Goal: Information Seeking & Learning: Compare options

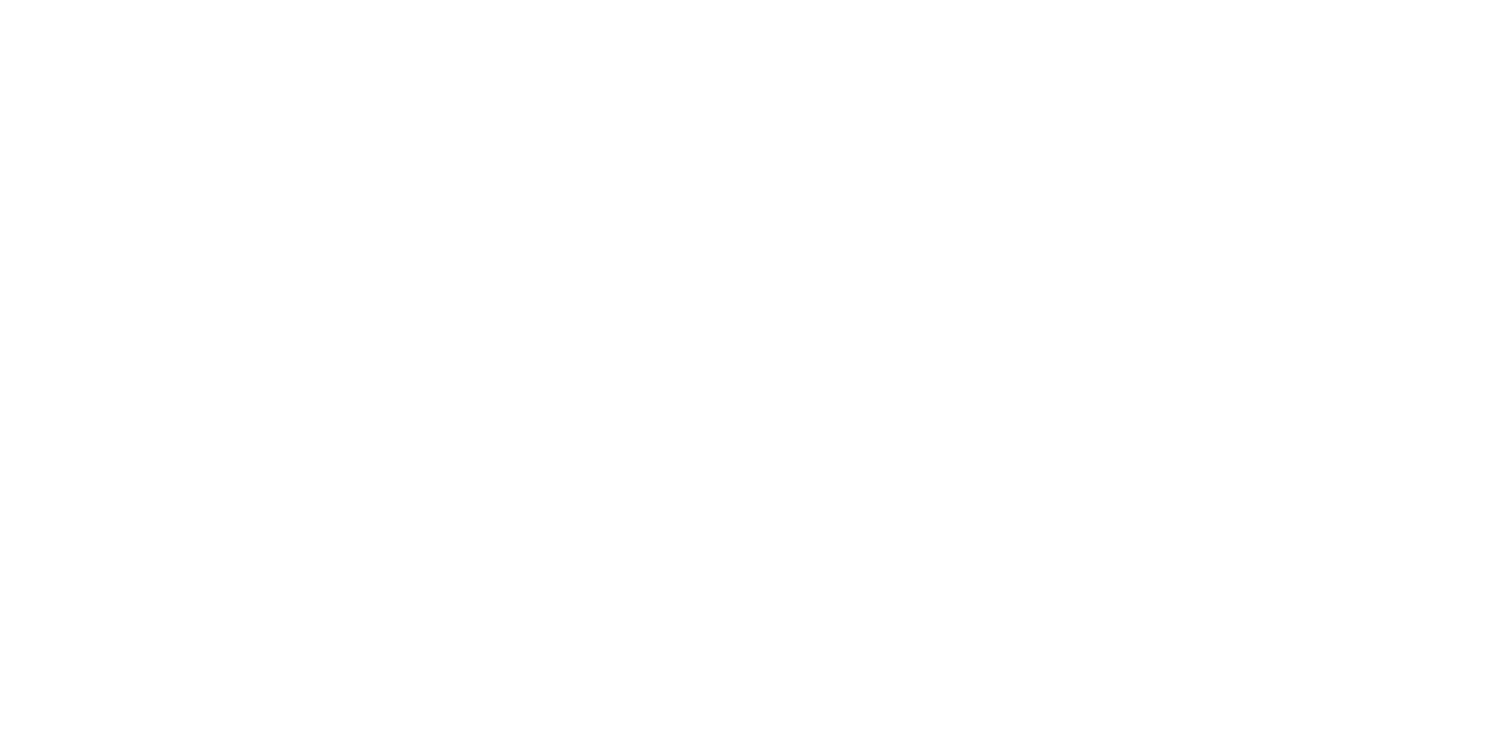
click at [791, 611] on body at bounding box center [753, 374] width 1507 height 748
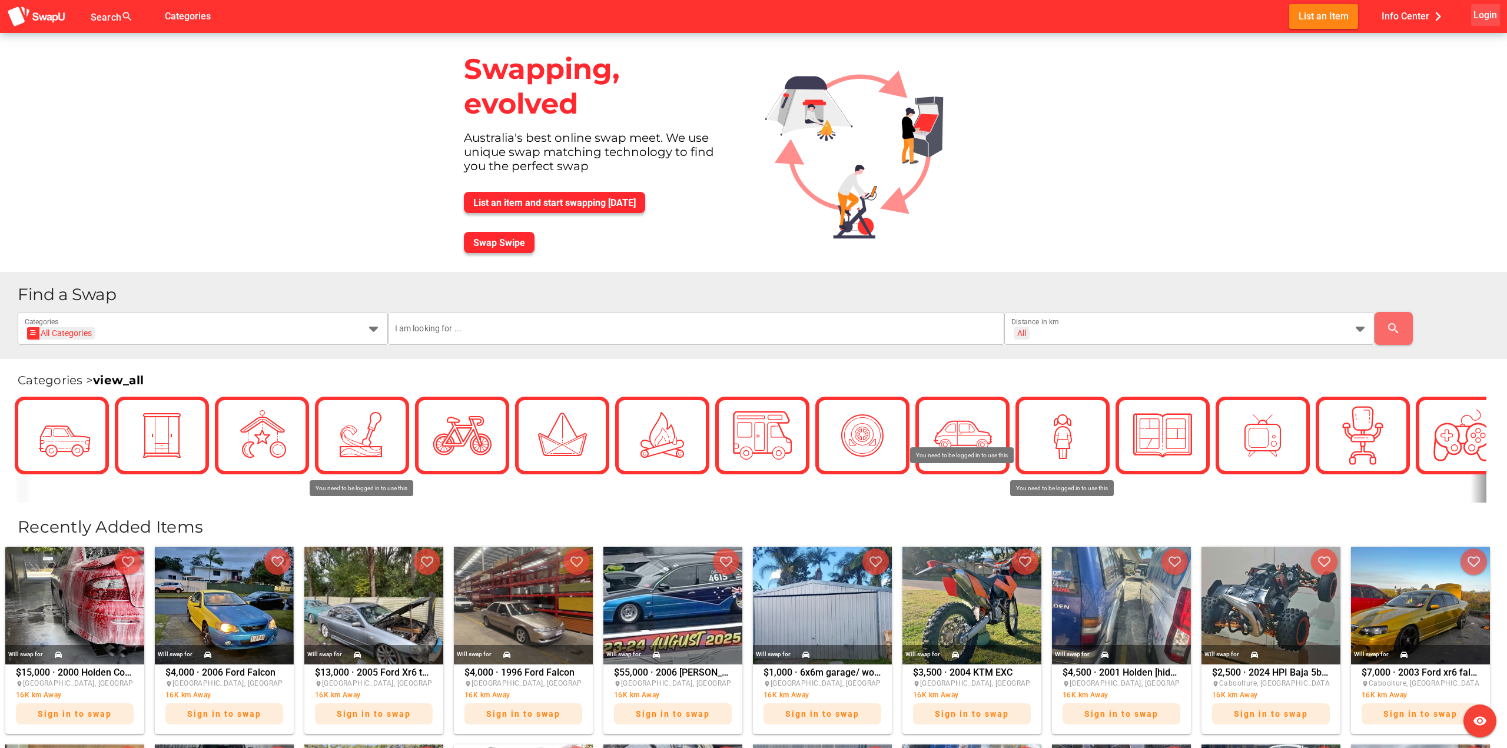
click at [1492, 22] on span "Login" at bounding box center [1486, 15] width 24 height 16
click at [1411, 138] on span "Sign In" at bounding box center [1415, 135] width 29 height 14
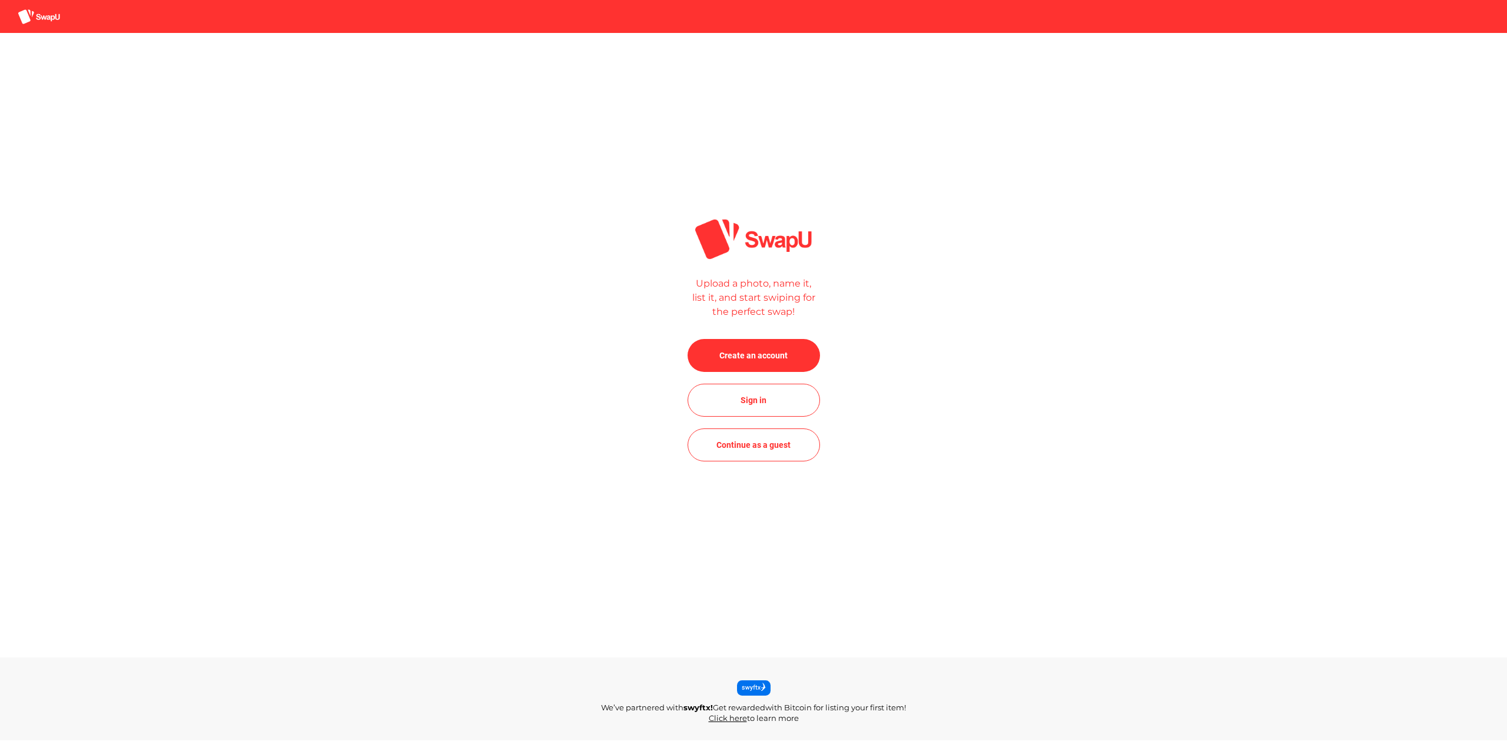
click at [763, 421] on div "Sign in" at bounding box center [754, 406] width 132 height 45
click at [769, 400] on span "Sign in" at bounding box center [754, 400] width 114 height 28
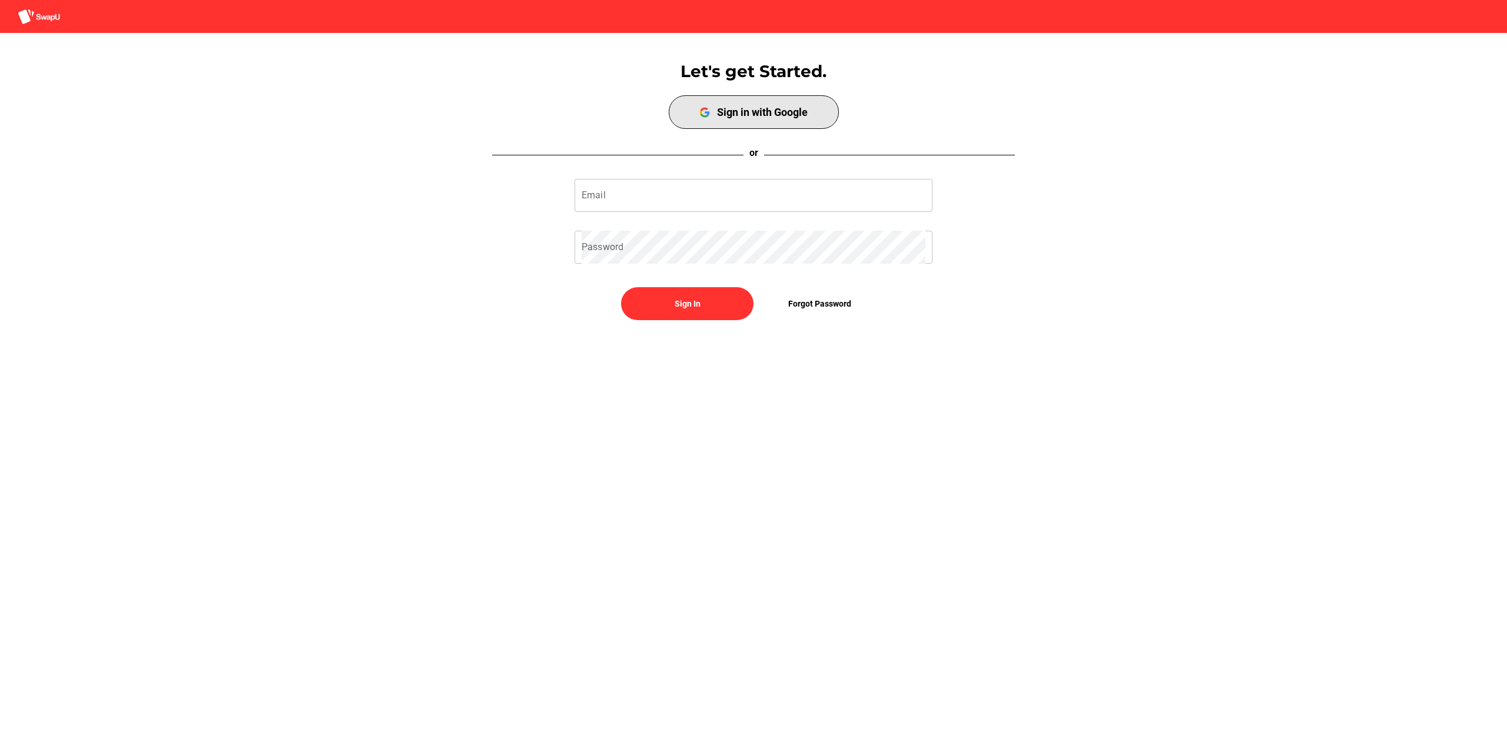
click at [773, 106] on div "Sign in with Google" at bounding box center [762, 112] width 91 height 12
click at [731, 112] on div "Sign in with Google" at bounding box center [762, 112] width 91 height 12
click at [627, 217] on div "Email Password" at bounding box center [753, 222] width 377 height 104
click at [637, 195] on input "Email" at bounding box center [754, 195] width 344 height 33
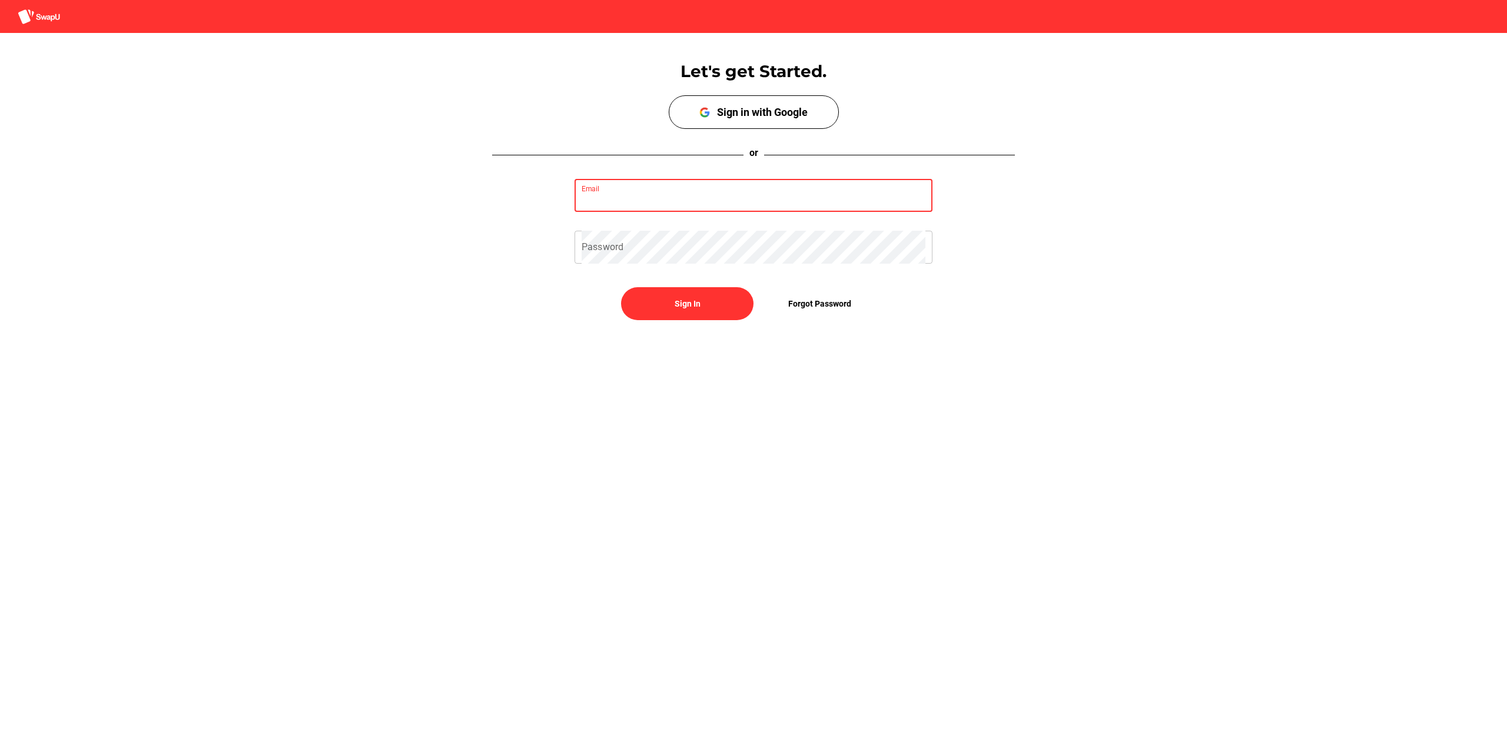
type input "kngbr298@gmail.com"
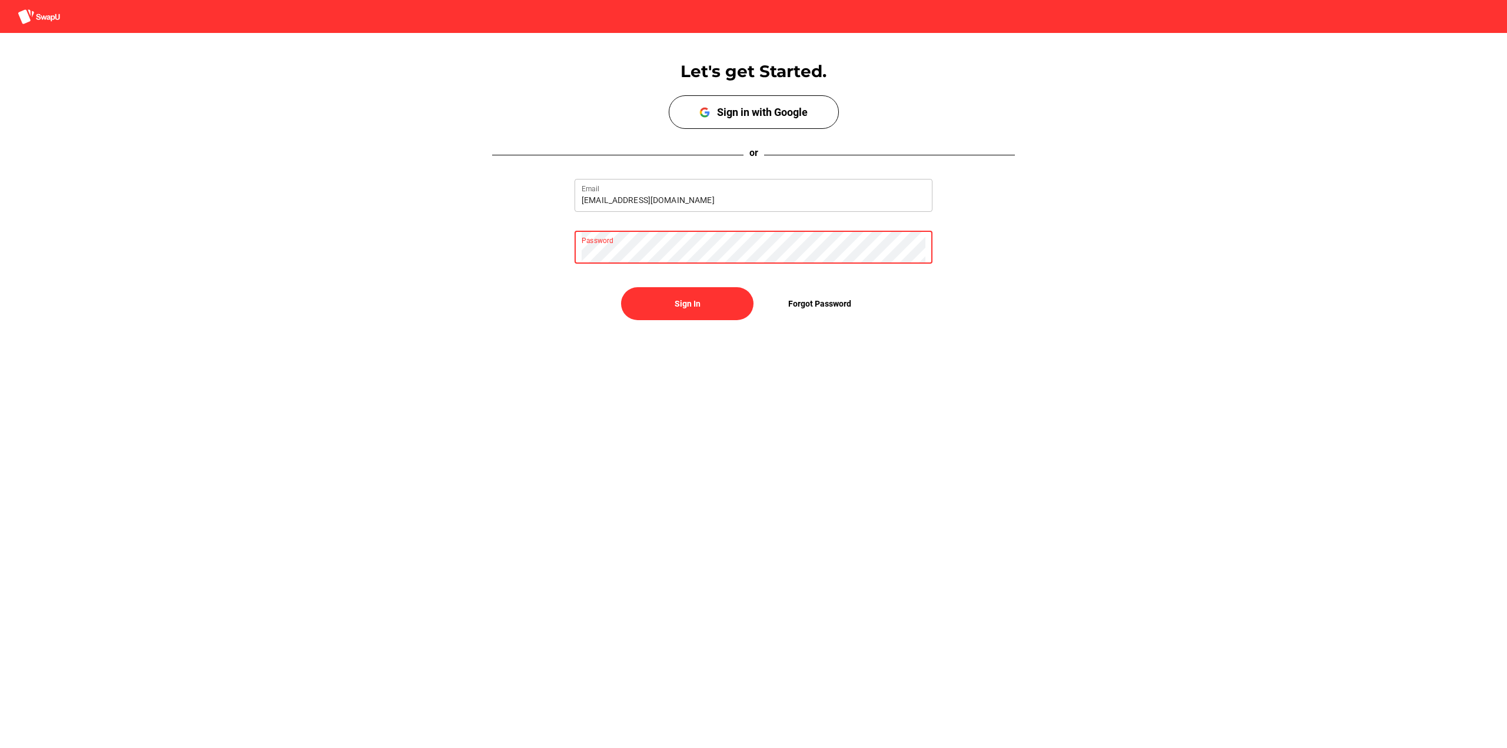
click at [690, 281] on div "Let's get Started. Sign up with Google Sign in with Google or kngbr298@gmail.co…" at bounding box center [753, 187] width 1507 height 309
click at [698, 267] on div "kngbr298@gmail.com Email Password" at bounding box center [753, 222] width 377 height 104
click at [694, 306] on span "Sign In" at bounding box center [688, 304] width 26 height 14
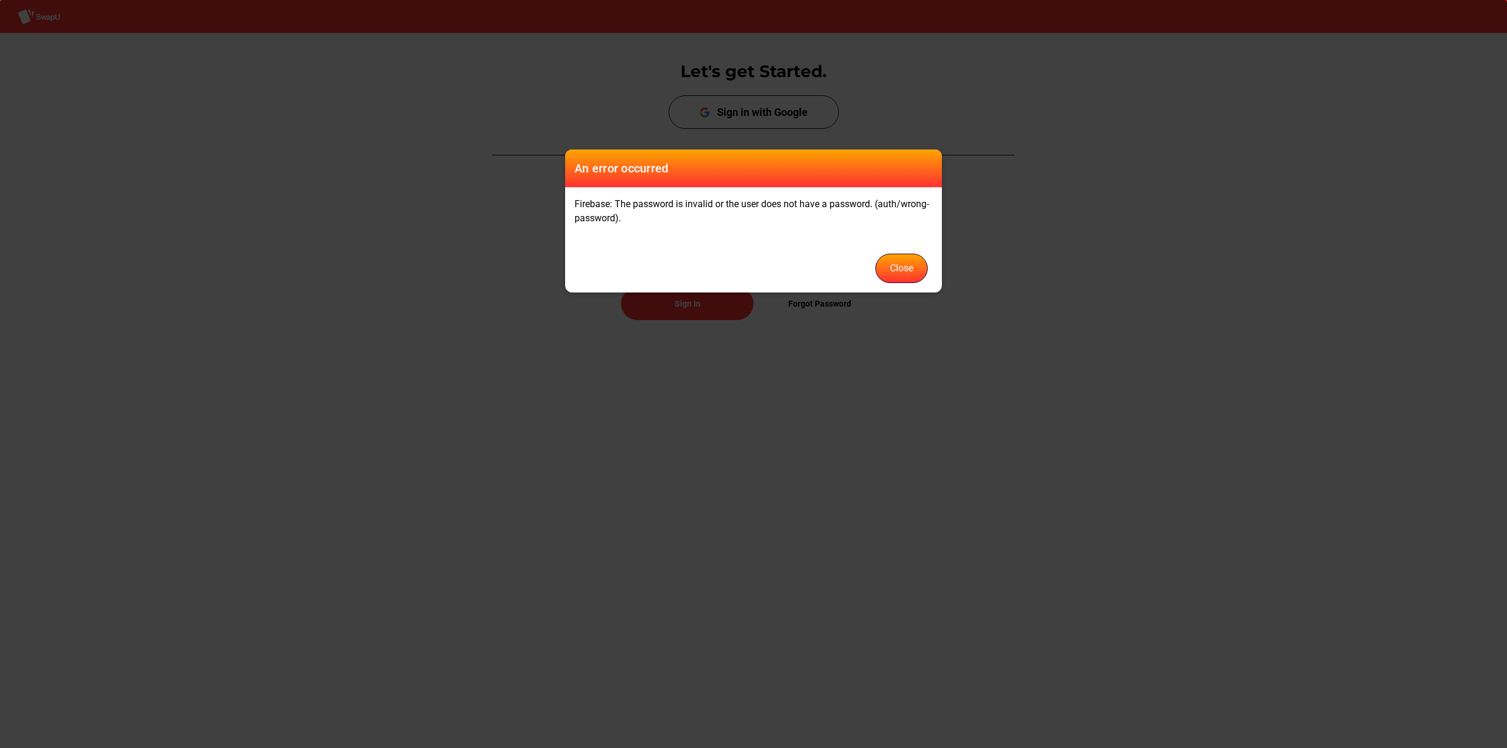
click at [894, 274] on button "Close" at bounding box center [902, 268] width 52 height 29
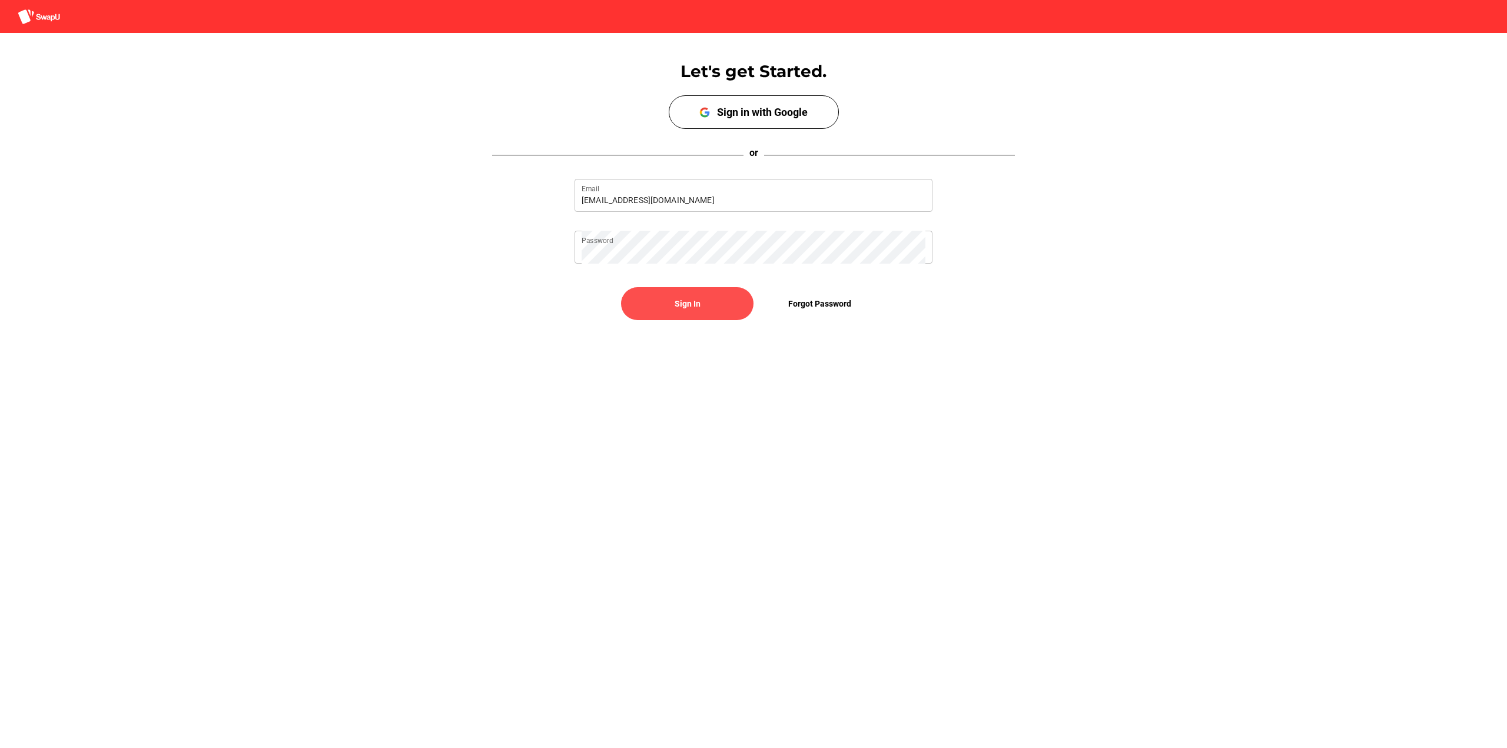
click at [671, 303] on span "Sign In" at bounding box center [688, 304] width 114 height 28
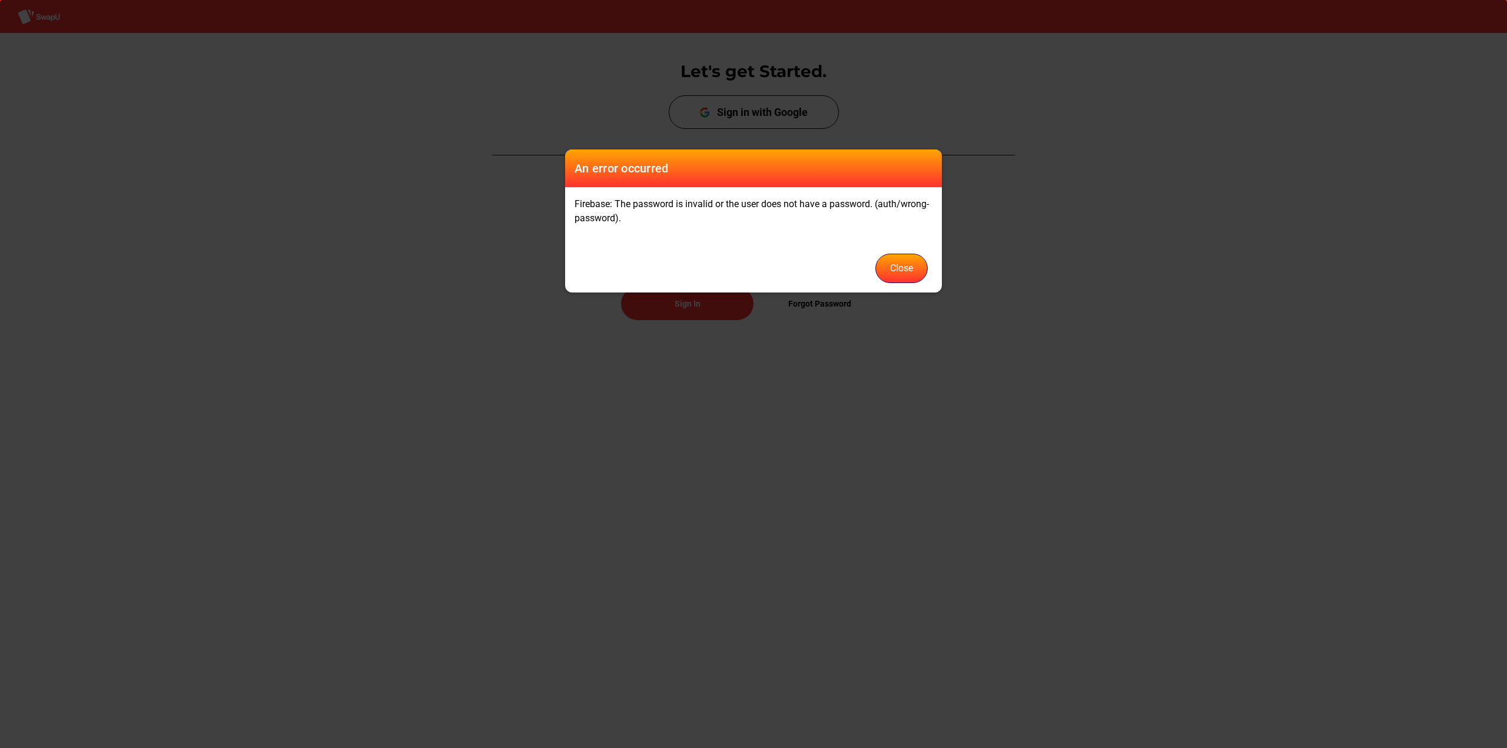
click at [902, 284] on menu "Close" at bounding box center [753, 268] width 377 height 48
click at [906, 273] on button "Close" at bounding box center [902, 268] width 52 height 29
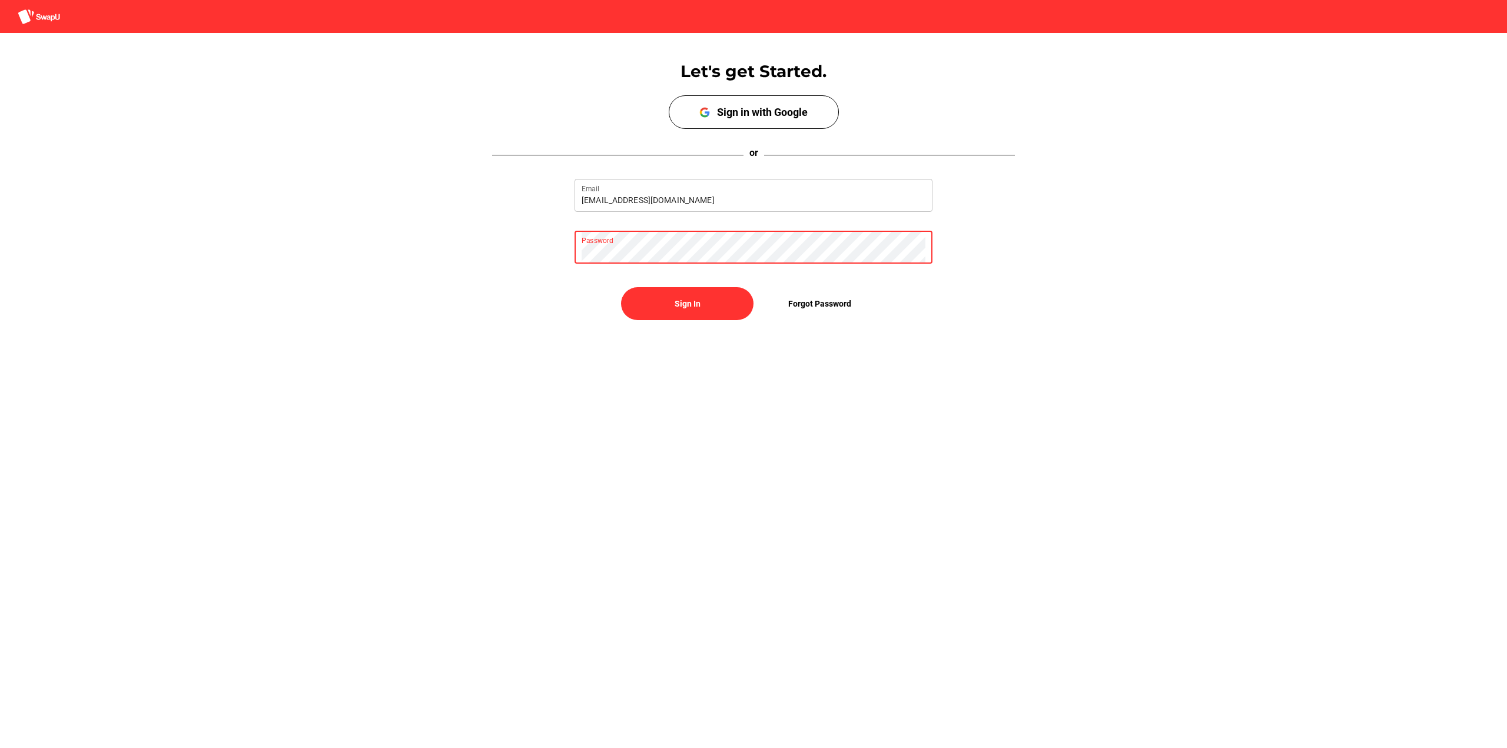
click at [356, 217] on div "kngbr298@gmail.com Email Password" at bounding box center [753, 222] width 1507 height 104
click at [679, 310] on span "Sign In" at bounding box center [688, 304] width 26 height 14
click at [685, 307] on span "Sign In" at bounding box center [688, 304] width 26 height 14
drag, startPoint x: 665, startPoint y: 308, endPoint x: 655, endPoint y: 319, distance: 14.6
click at [655, 319] on button "Sign In" at bounding box center [687, 303] width 132 height 33
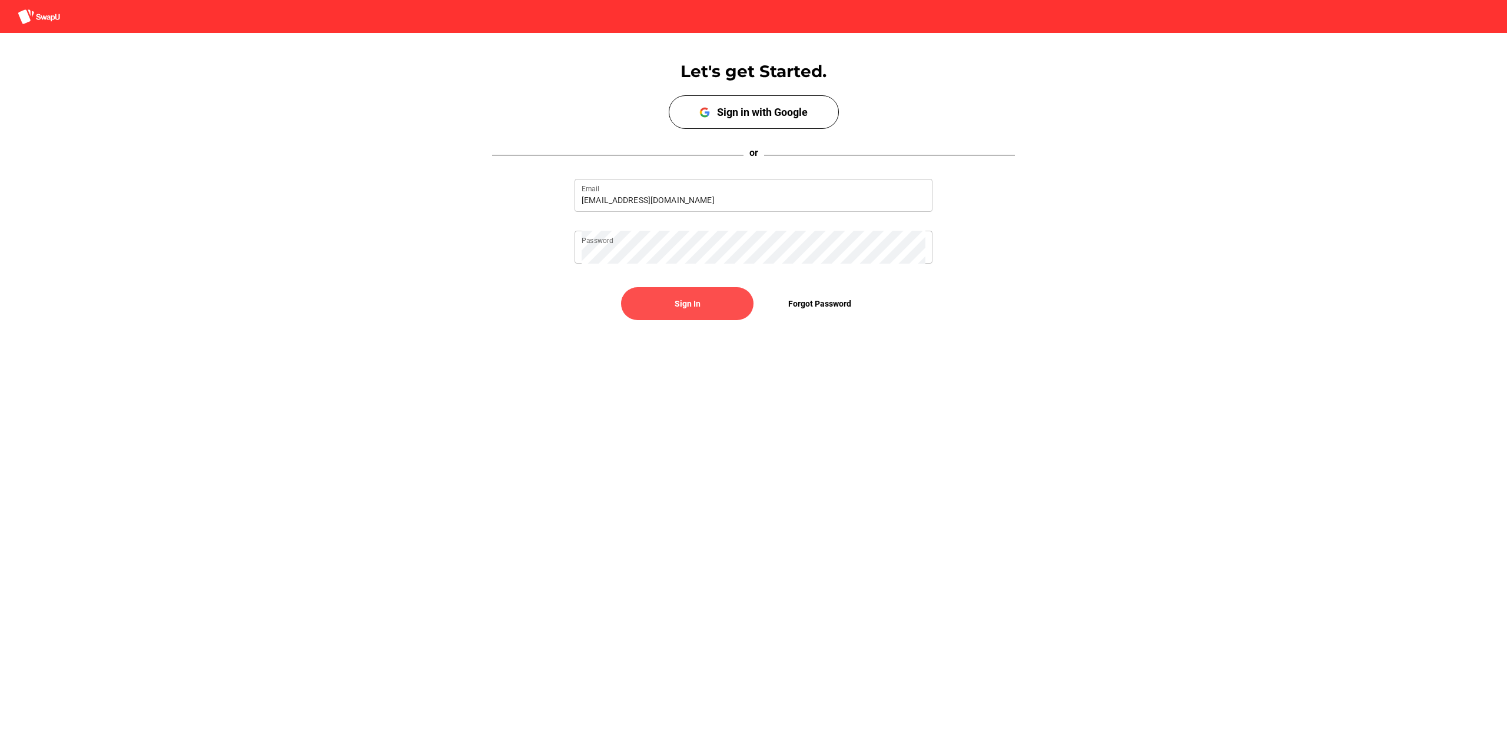
click at [684, 304] on span "Sign In" at bounding box center [688, 304] width 26 height 14
click at [703, 313] on span "Sign In" at bounding box center [688, 304] width 114 height 28
click at [710, 295] on span "Sign In" at bounding box center [688, 304] width 114 height 28
drag, startPoint x: 710, startPoint y: 295, endPoint x: 716, endPoint y: 293, distance: 6.3
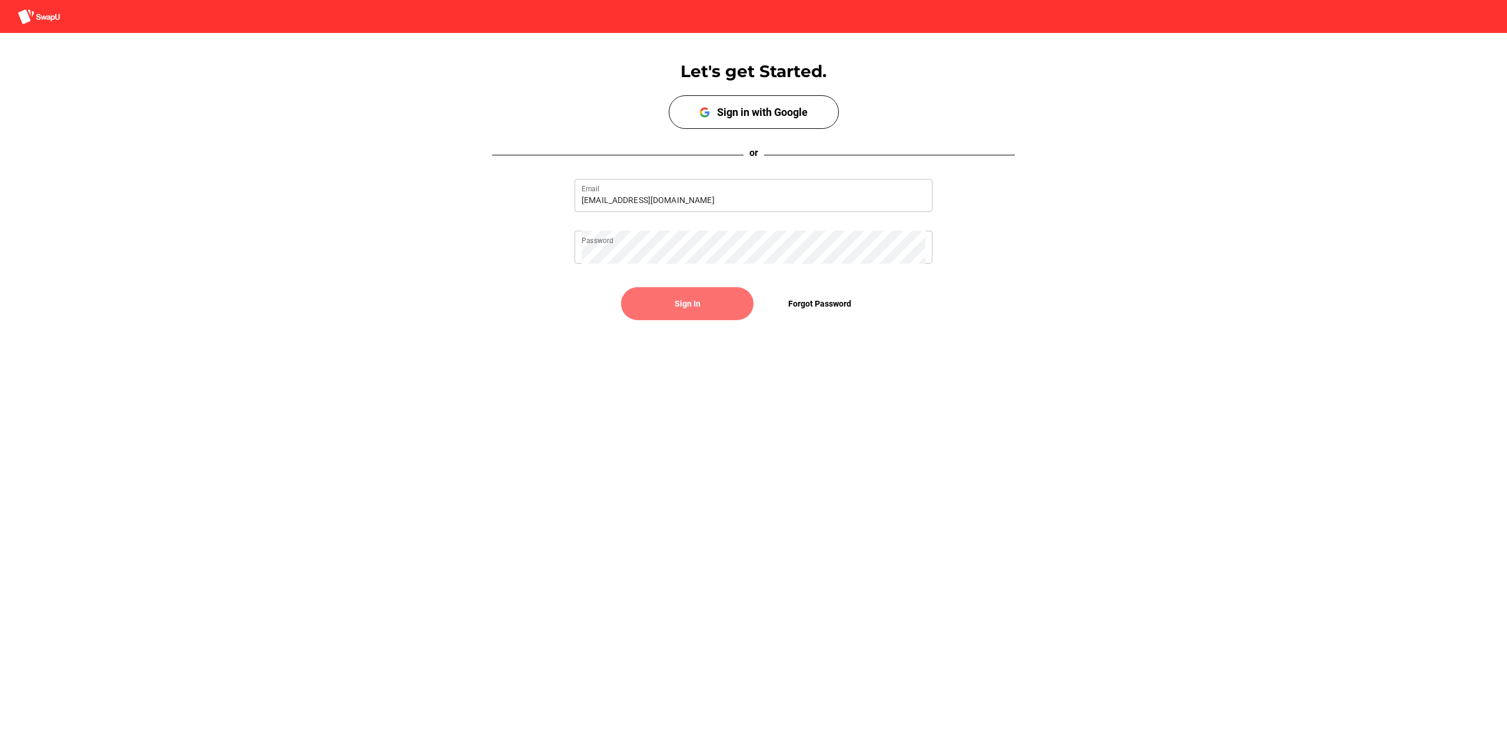
click at [711, 295] on span "Sign In" at bounding box center [688, 304] width 114 height 28
click at [719, 290] on span "Sign In" at bounding box center [688, 304] width 114 height 28
click at [722, 290] on span "Sign In" at bounding box center [688, 304] width 114 height 28
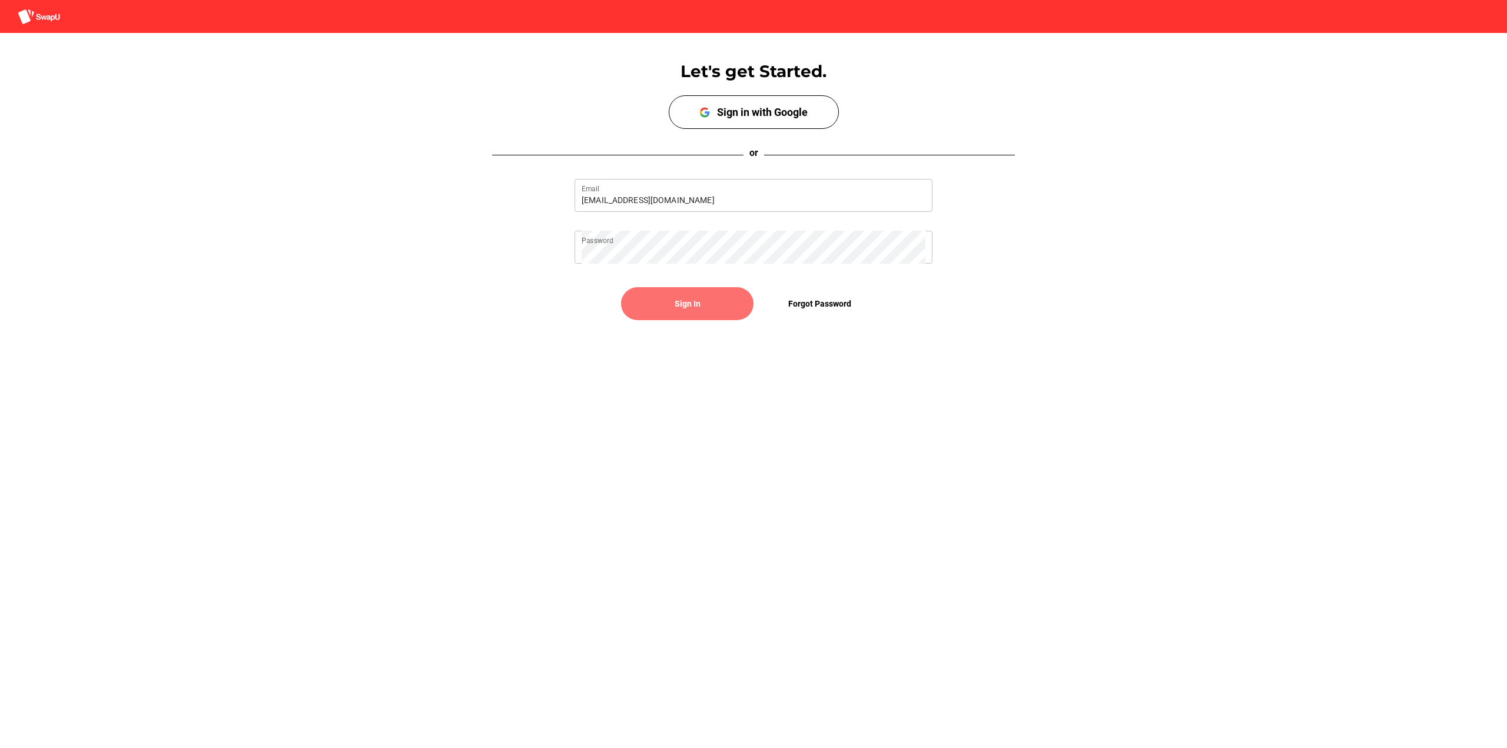
click at [722, 290] on span "Sign In" at bounding box center [688, 304] width 114 height 28
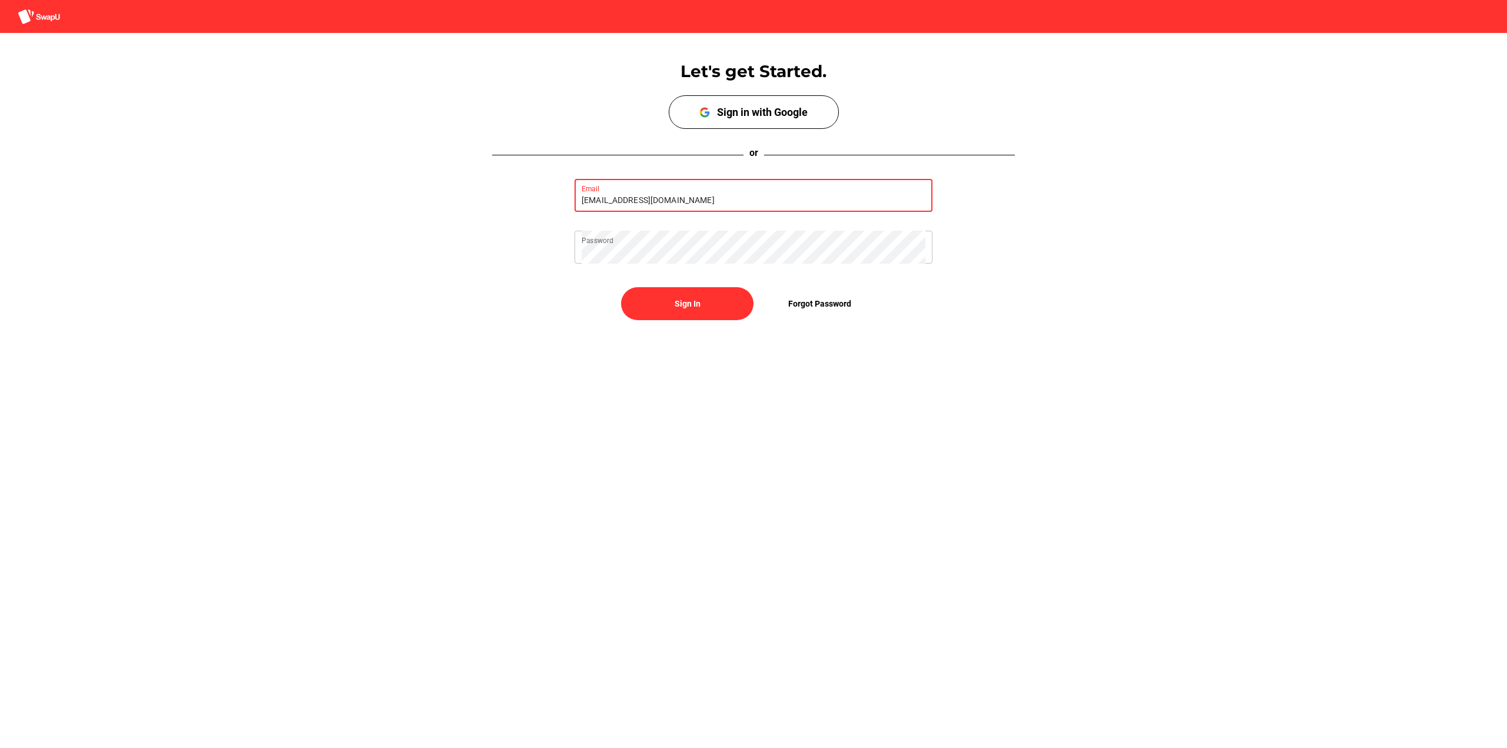
click at [722, 183] on input "kngbr298@gmail.com" at bounding box center [754, 195] width 344 height 33
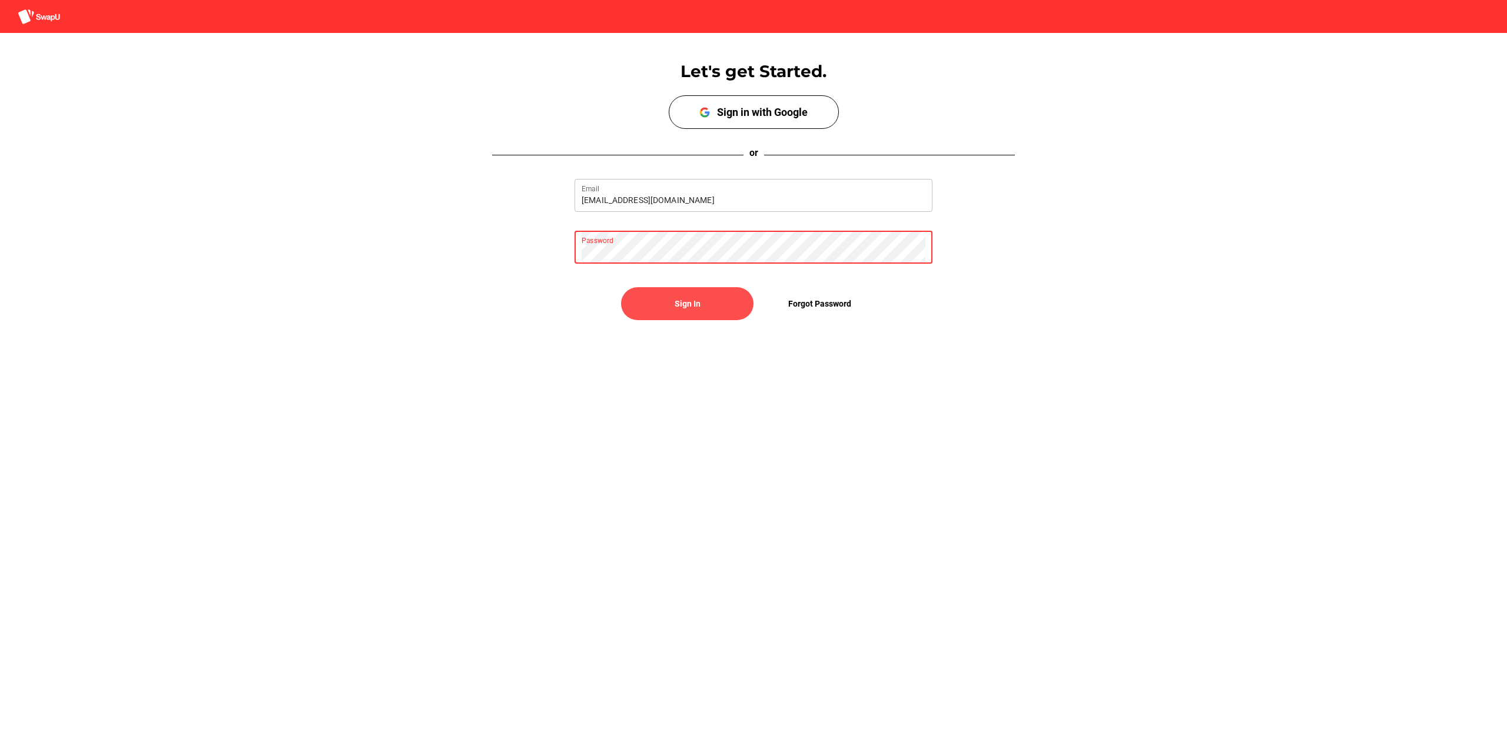
click at [724, 311] on span "Sign In" at bounding box center [688, 304] width 114 height 28
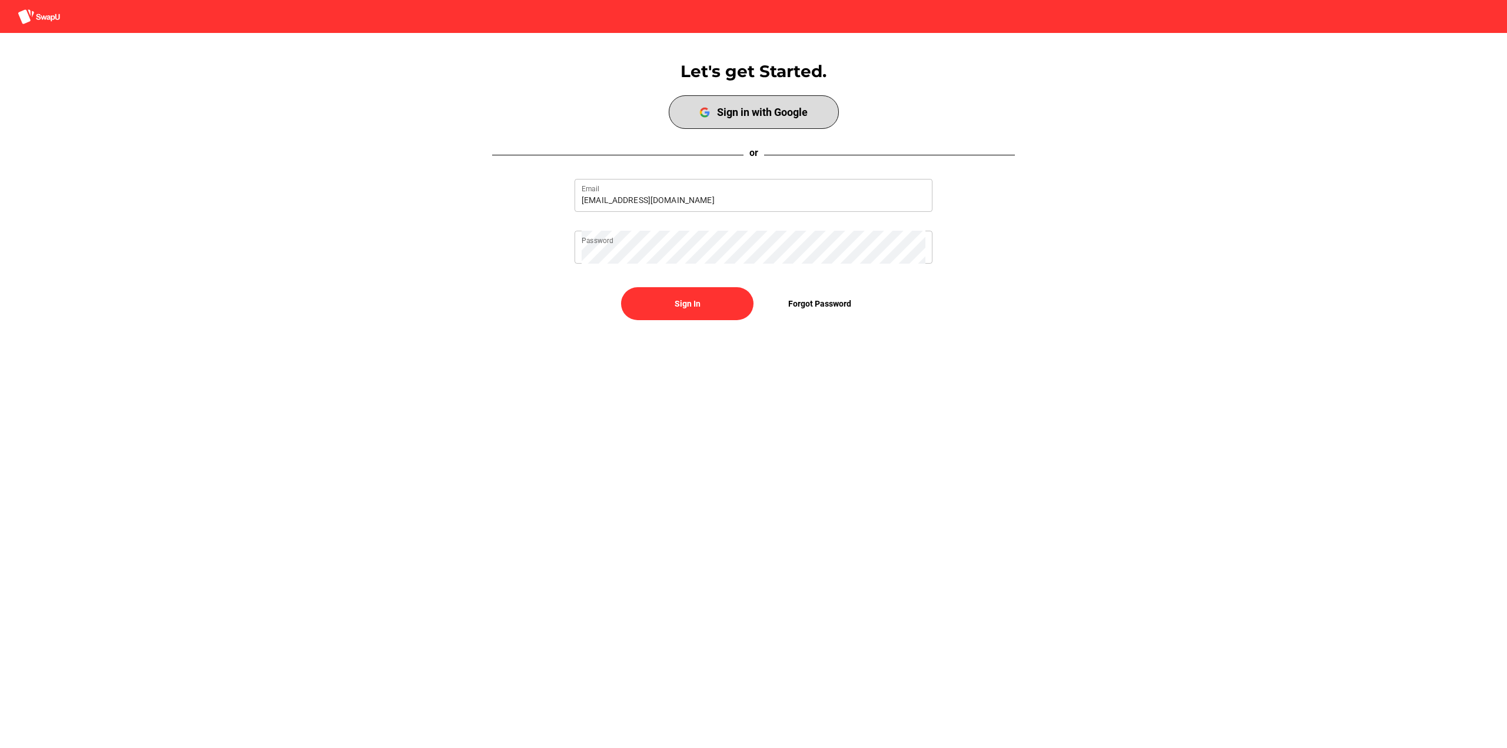
drag, startPoint x: 777, startPoint y: 97, endPoint x: 775, endPoint y: 71, distance: 26.0
click at [779, 79] on div "Let's get Started. Sign up with Google Sign in with Google" at bounding box center [753, 88] width 1507 height 82
click at [773, 111] on div "Sign in with Google" at bounding box center [762, 112] width 91 height 12
click at [749, 300] on button "Sign In" at bounding box center [687, 303] width 132 height 33
click at [746, 300] on button "Sign In" at bounding box center [687, 303] width 132 height 33
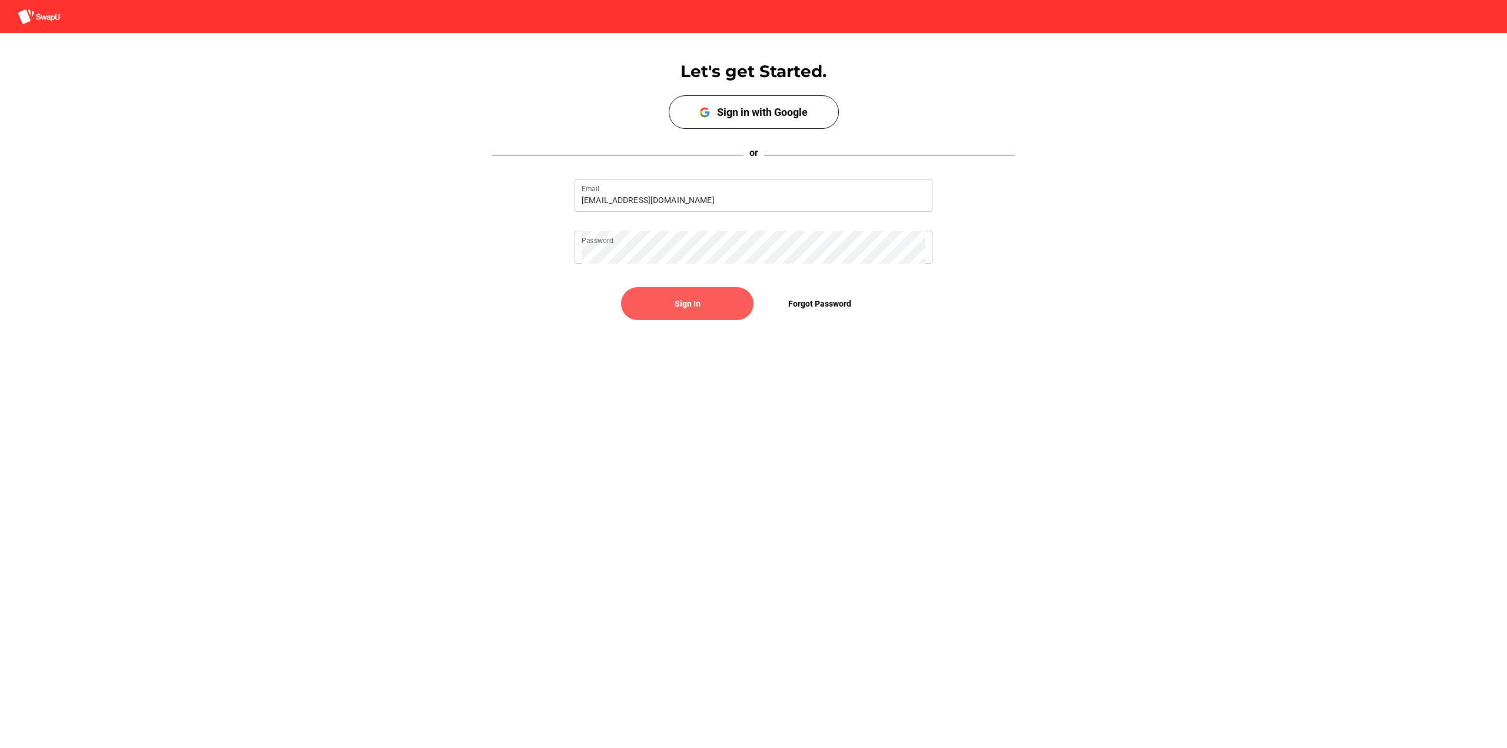
click at [740, 299] on span "Sign In" at bounding box center [688, 304] width 114 height 28
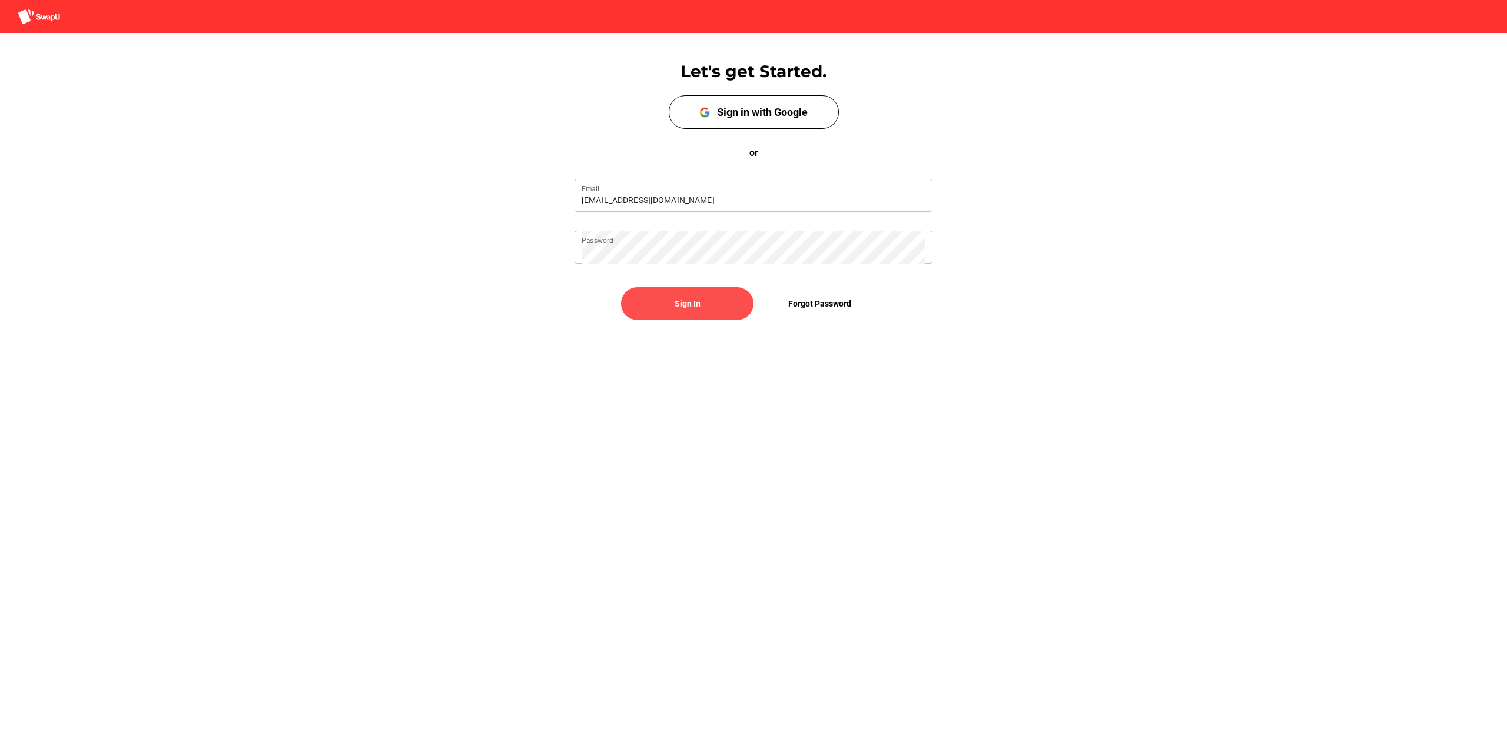
click at [727, 297] on span "Sign In" at bounding box center [688, 304] width 114 height 28
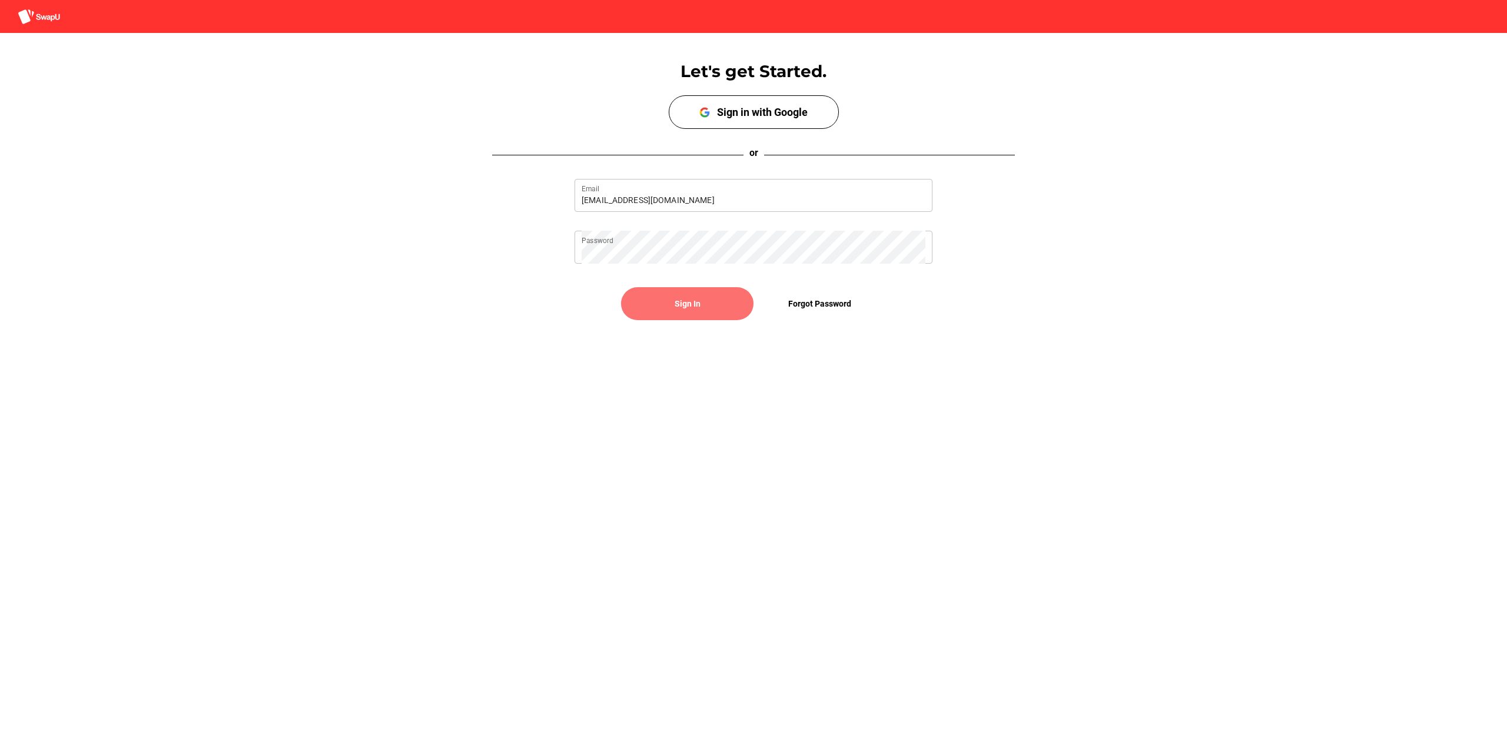
click at [727, 297] on span "Sign In" at bounding box center [688, 304] width 114 height 28
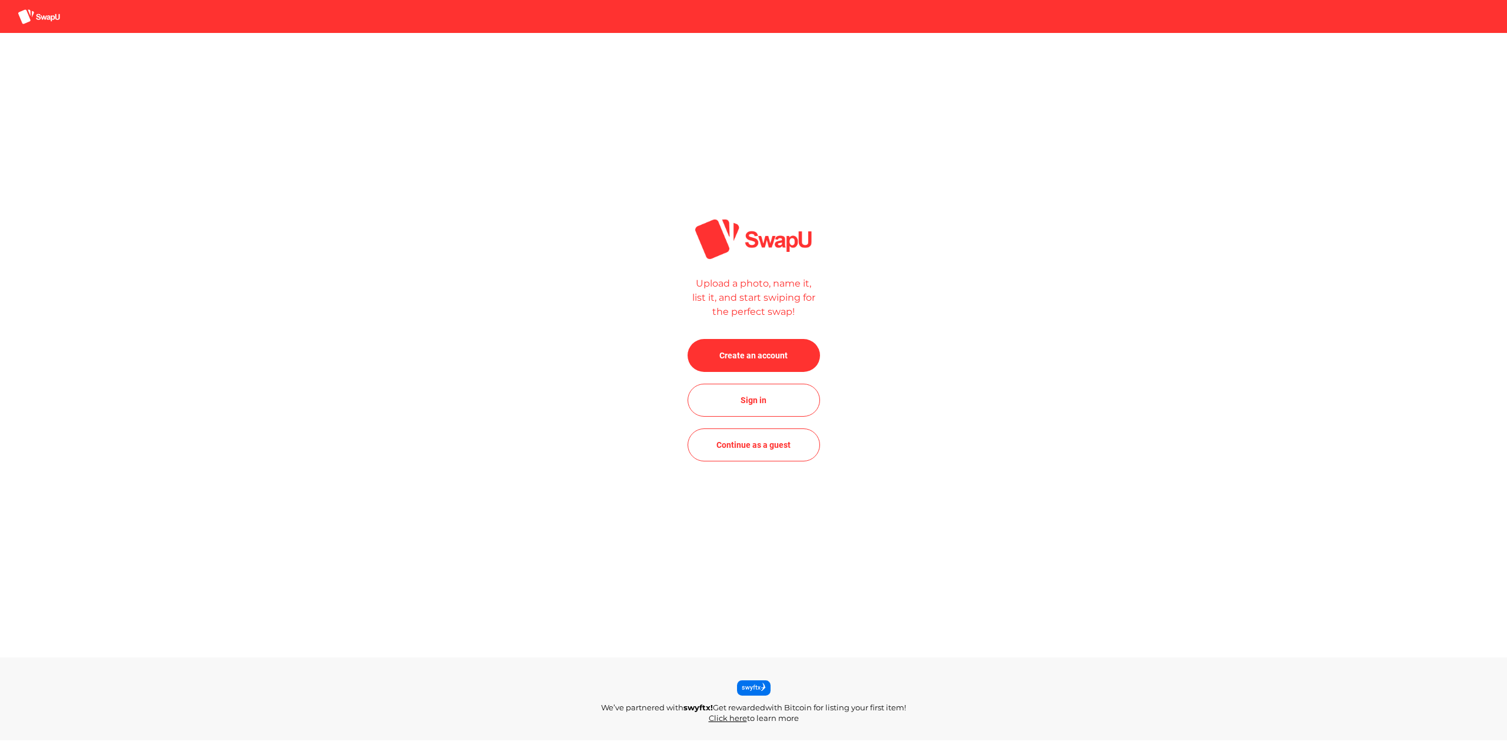
click at [987, 575] on div "Upload a photo, name it, list it, and start swiping for the perfect swap! Creat…" at bounding box center [753, 345] width 1507 height 625
click at [798, 408] on span "Sign in" at bounding box center [754, 400] width 114 height 28
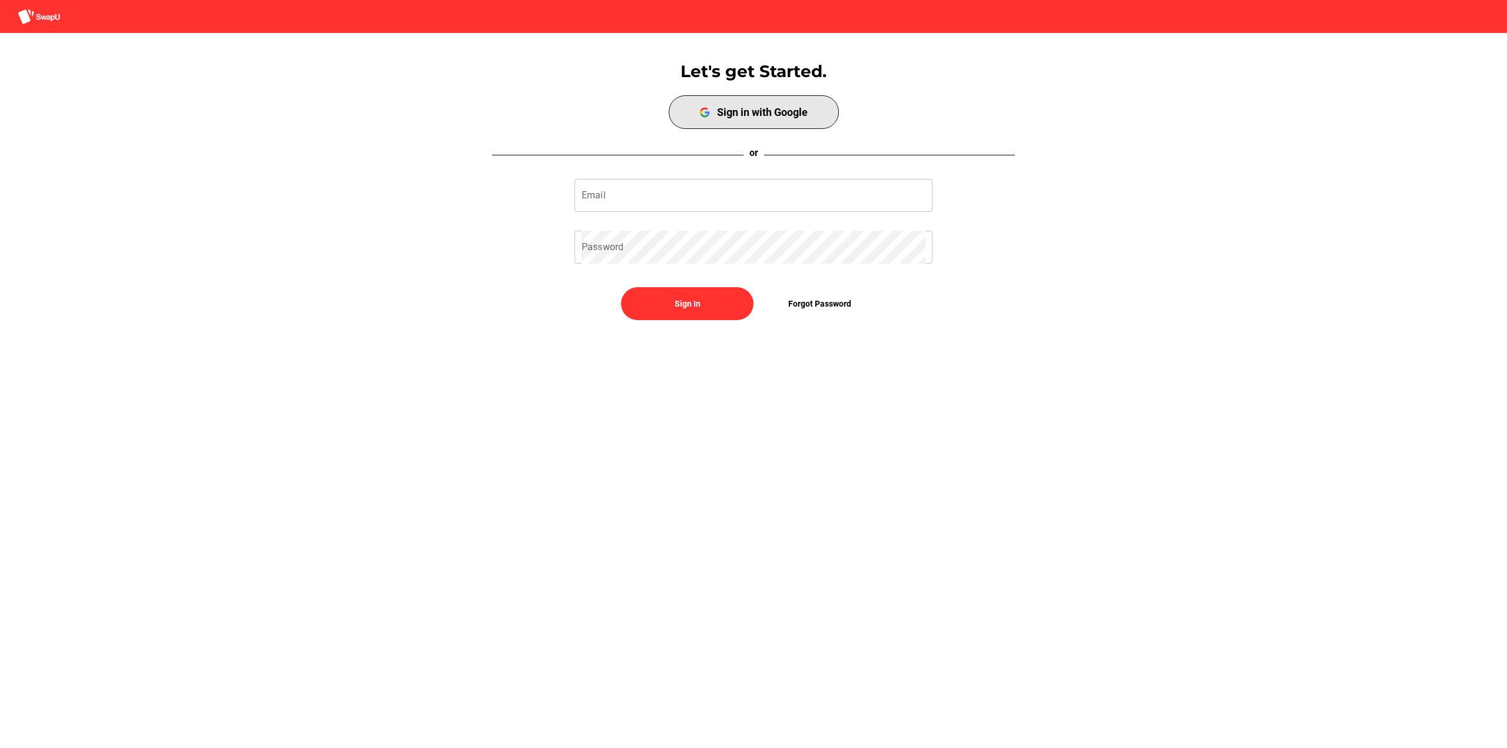
click at [725, 110] on div "Sign in with Google" at bounding box center [762, 112] width 91 height 12
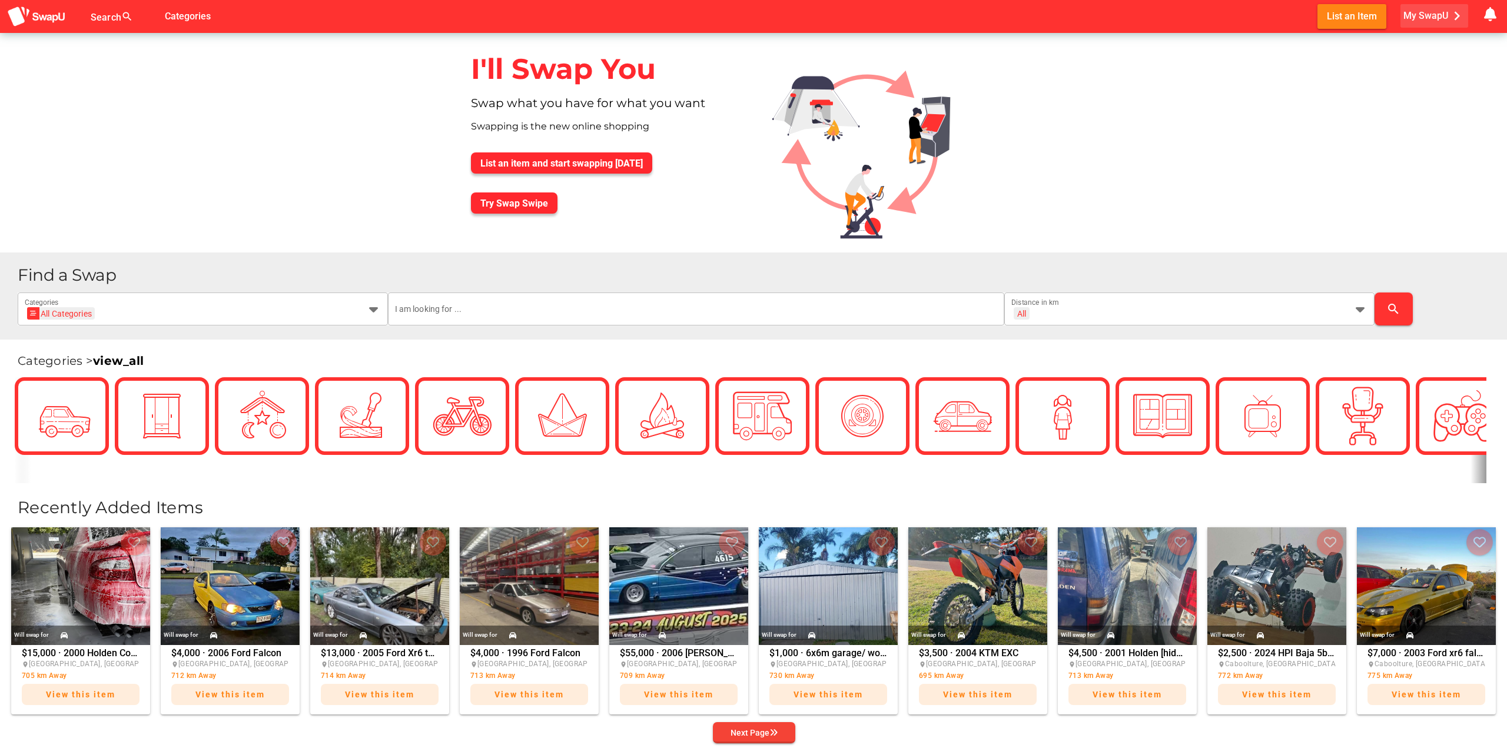
click at [1423, 15] on span "My SwapU chevron_right" at bounding box center [1435, 16] width 62 height 18
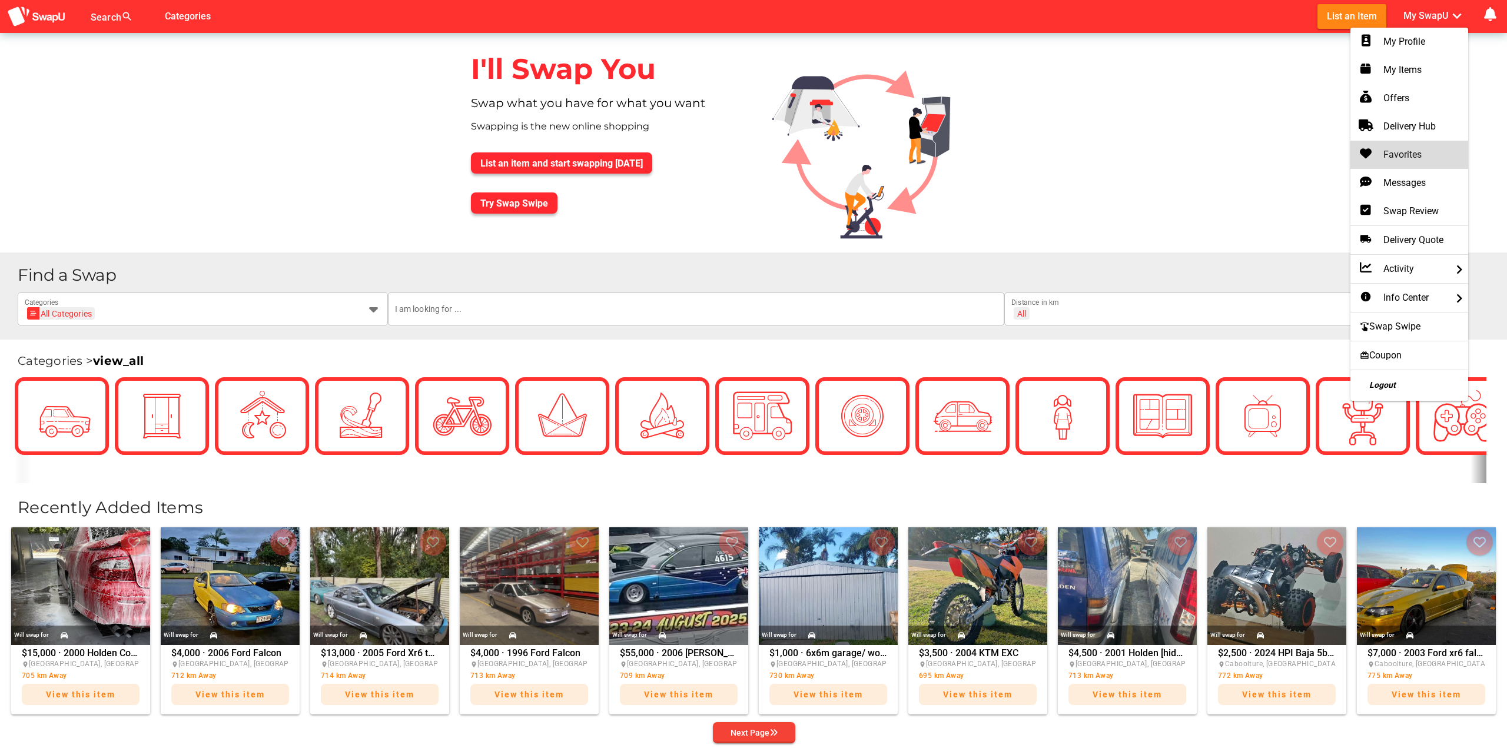
click at [1430, 154] on div "Favorites" at bounding box center [1409, 155] width 99 height 14
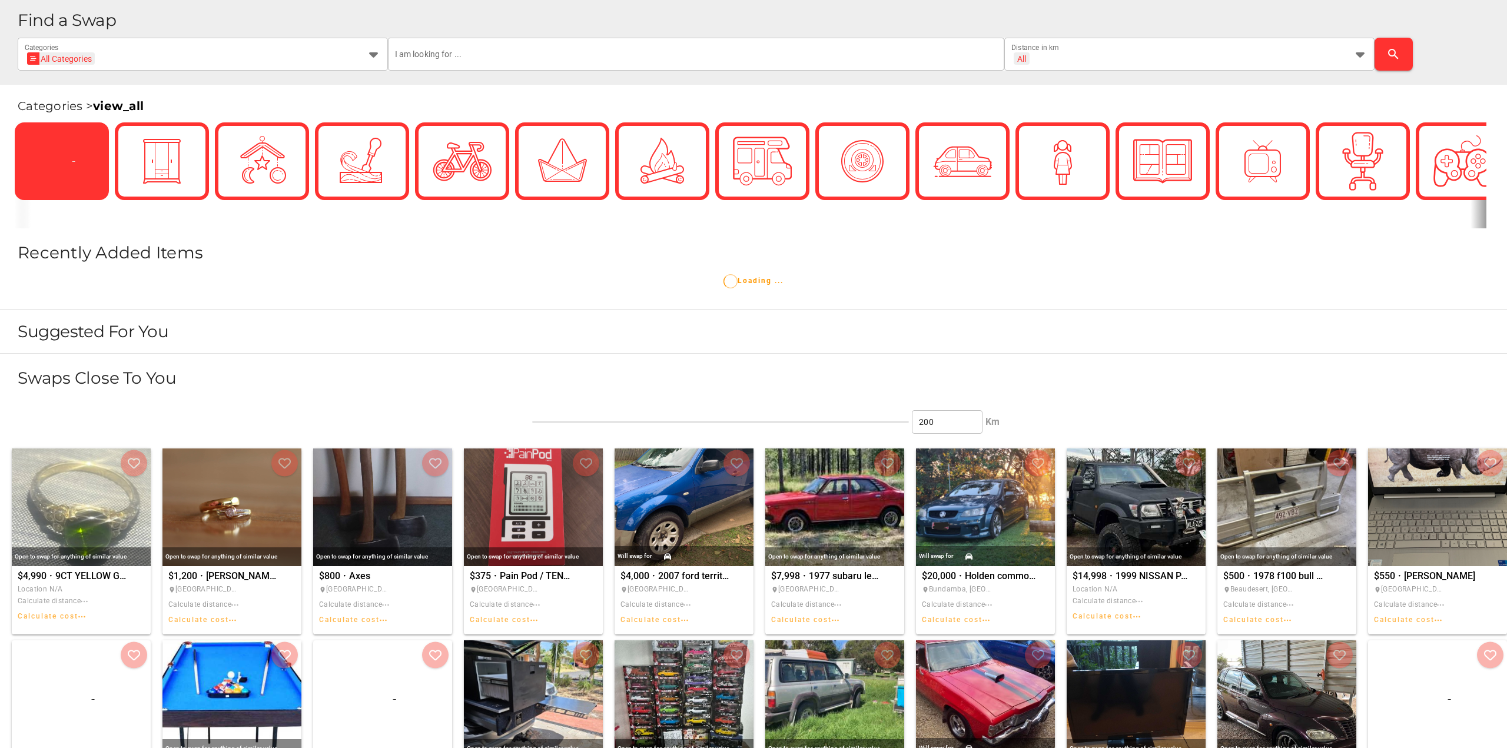
scroll to position [177, 0]
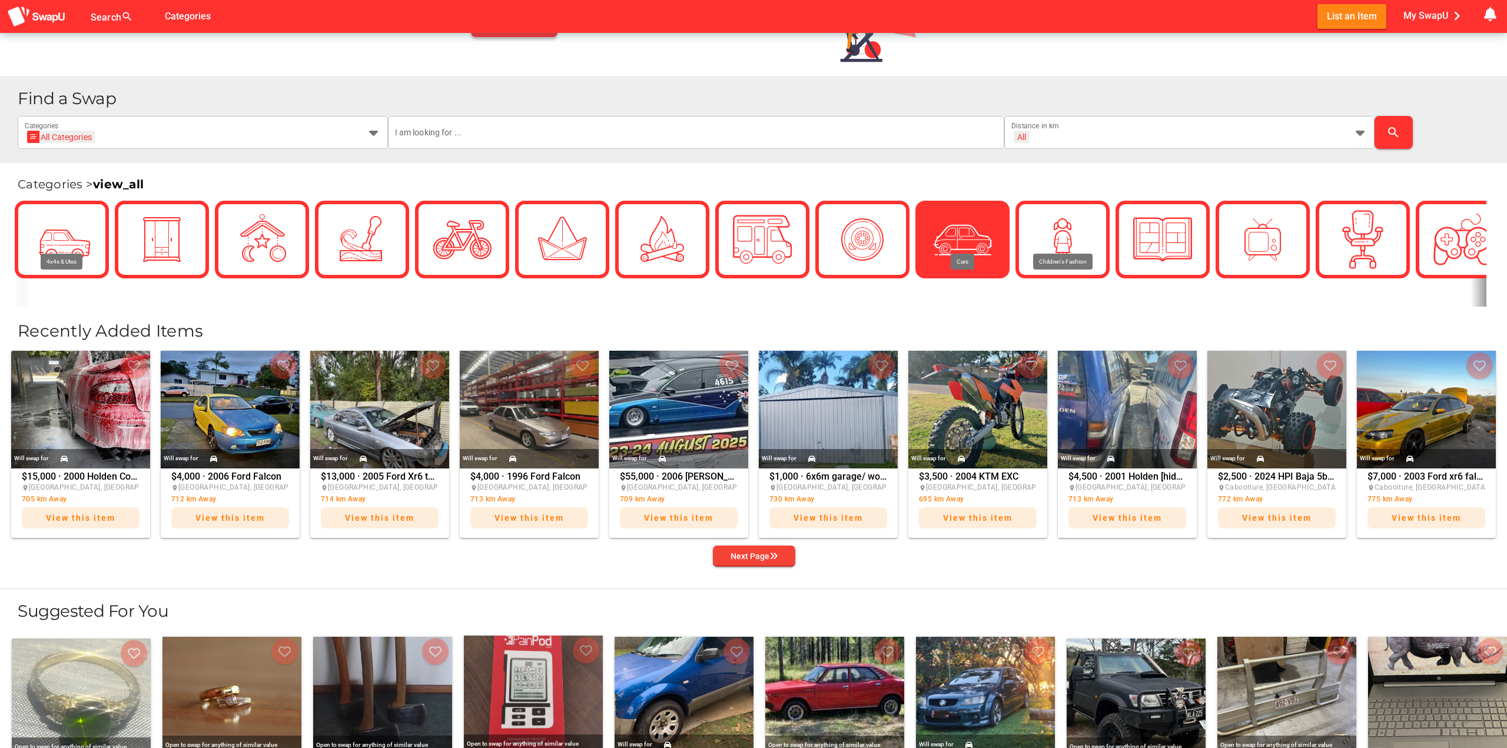
click at [977, 217] on img at bounding box center [962, 239] width 59 height 59
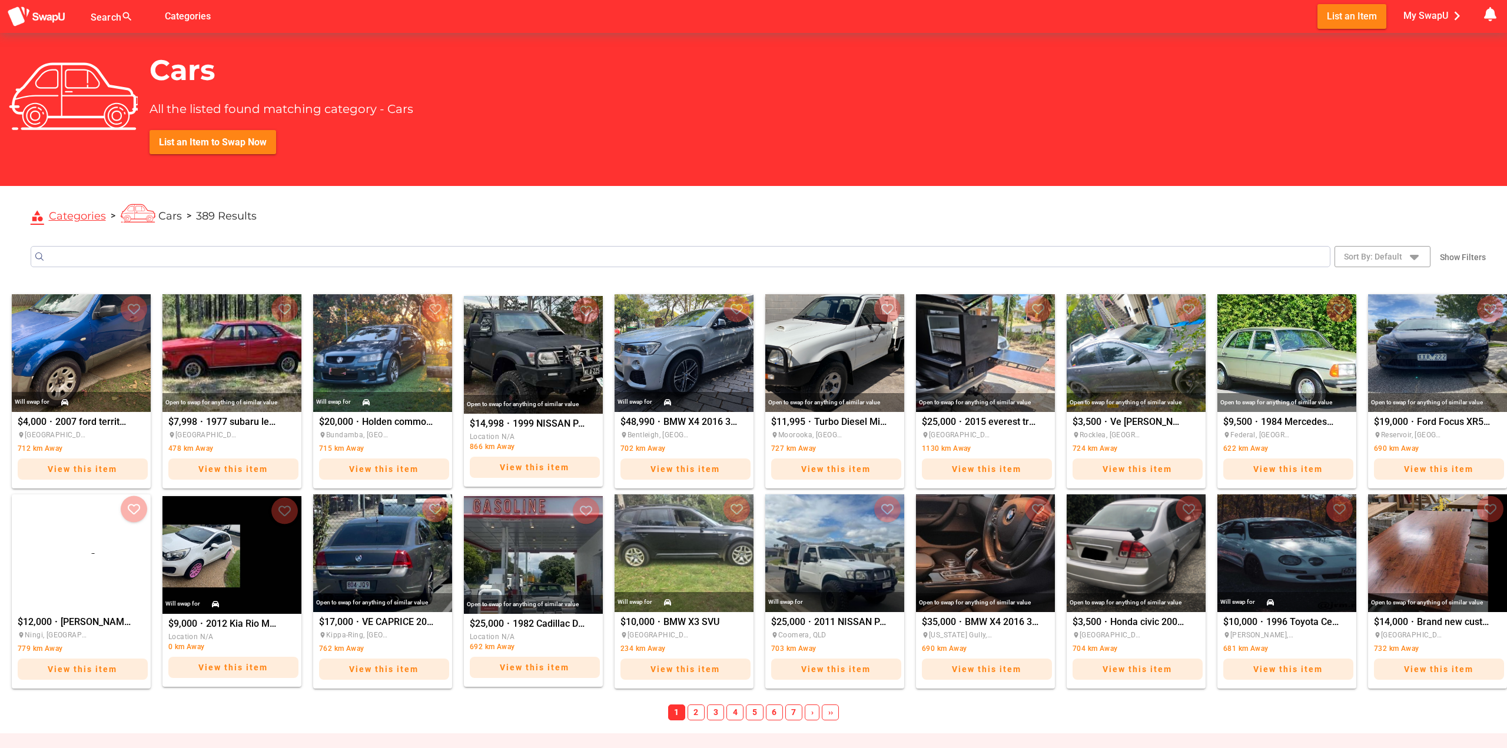
click at [114, 256] on input "Search" at bounding box center [681, 256] width 1300 height 21
click at [1479, 253] on span "Show Filters" at bounding box center [1463, 257] width 46 height 16
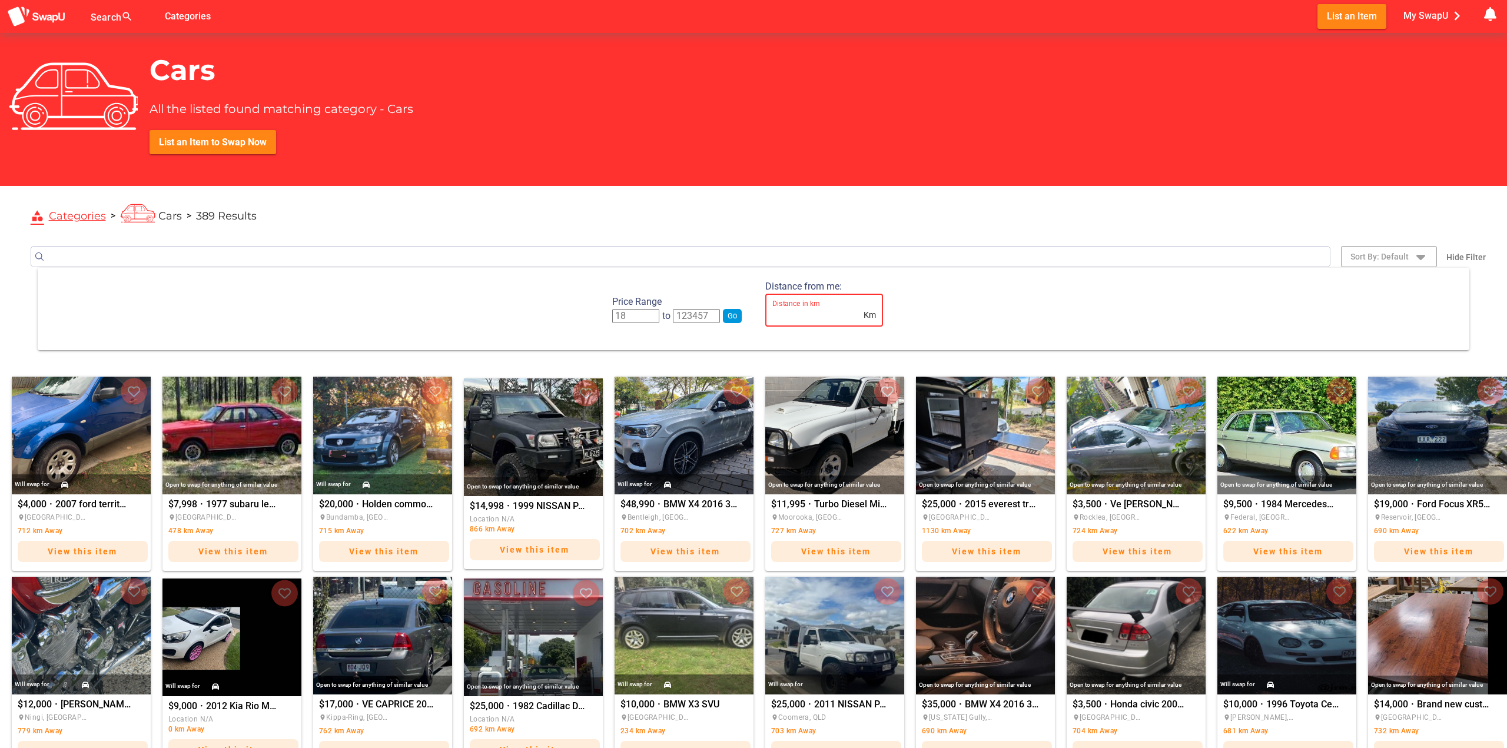
click at [850, 318] on input "Distance in km Km" at bounding box center [817, 310] width 89 height 33
type input "-1"
click at [861, 316] on input "-1" at bounding box center [817, 310] width 89 height 33
click at [813, 305] on input "-1" at bounding box center [817, 310] width 89 height 33
click at [873, 315] on div "Distance in km Km" at bounding box center [825, 310] width 104 height 33
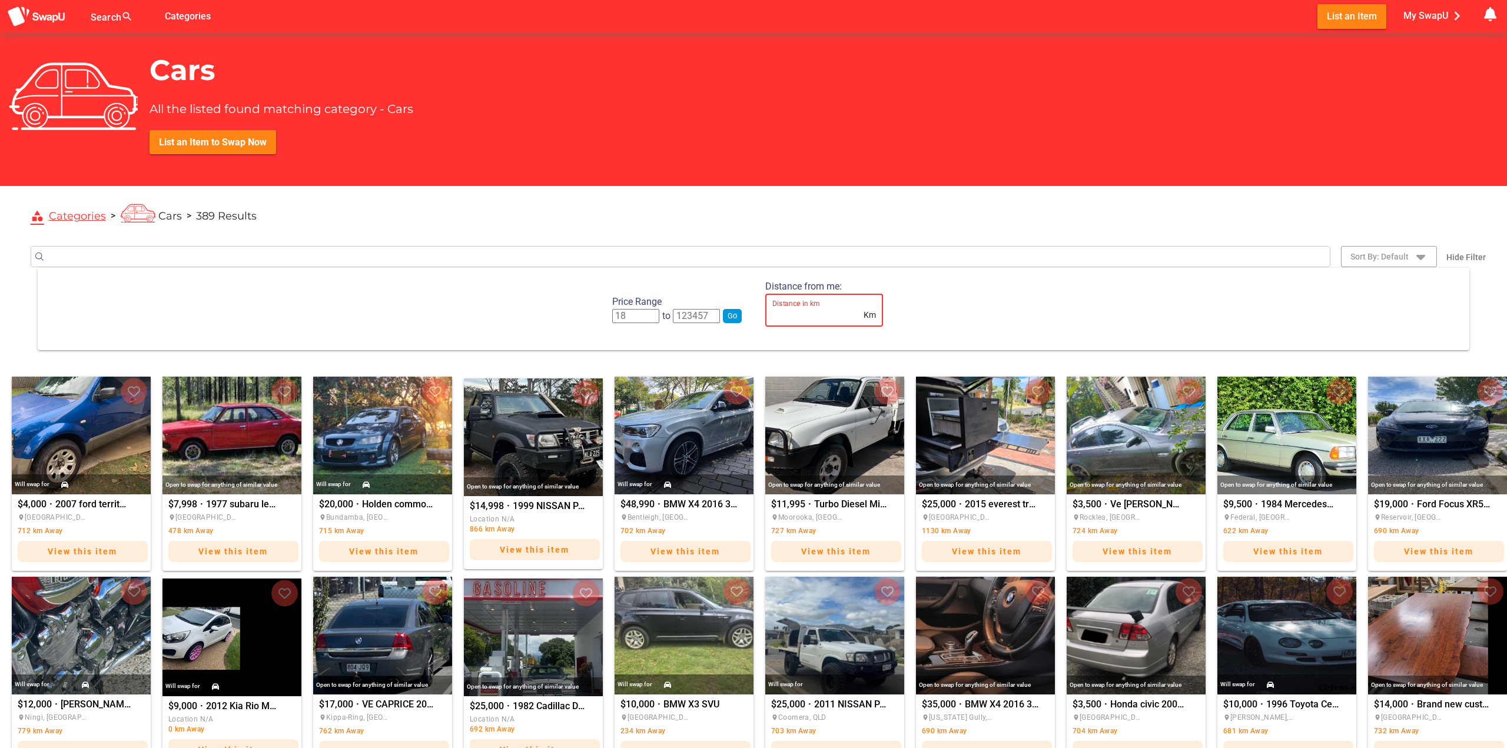
click at [861, 315] on input "Distance in km Km" at bounding box center [817, 310] width 89 height 33
click at [1060, 331] on div "Price Range to Go Distance from me: Distance in km Km" at bounding box center [754, 309] width 1432 height 82
click at [1420, 258] on icon "button" at bounding box center [1421, 257] width 14 height 14
click at [1415, 308] on span "Closest to me" at bounding box center [1402, 308] width 51 height 14
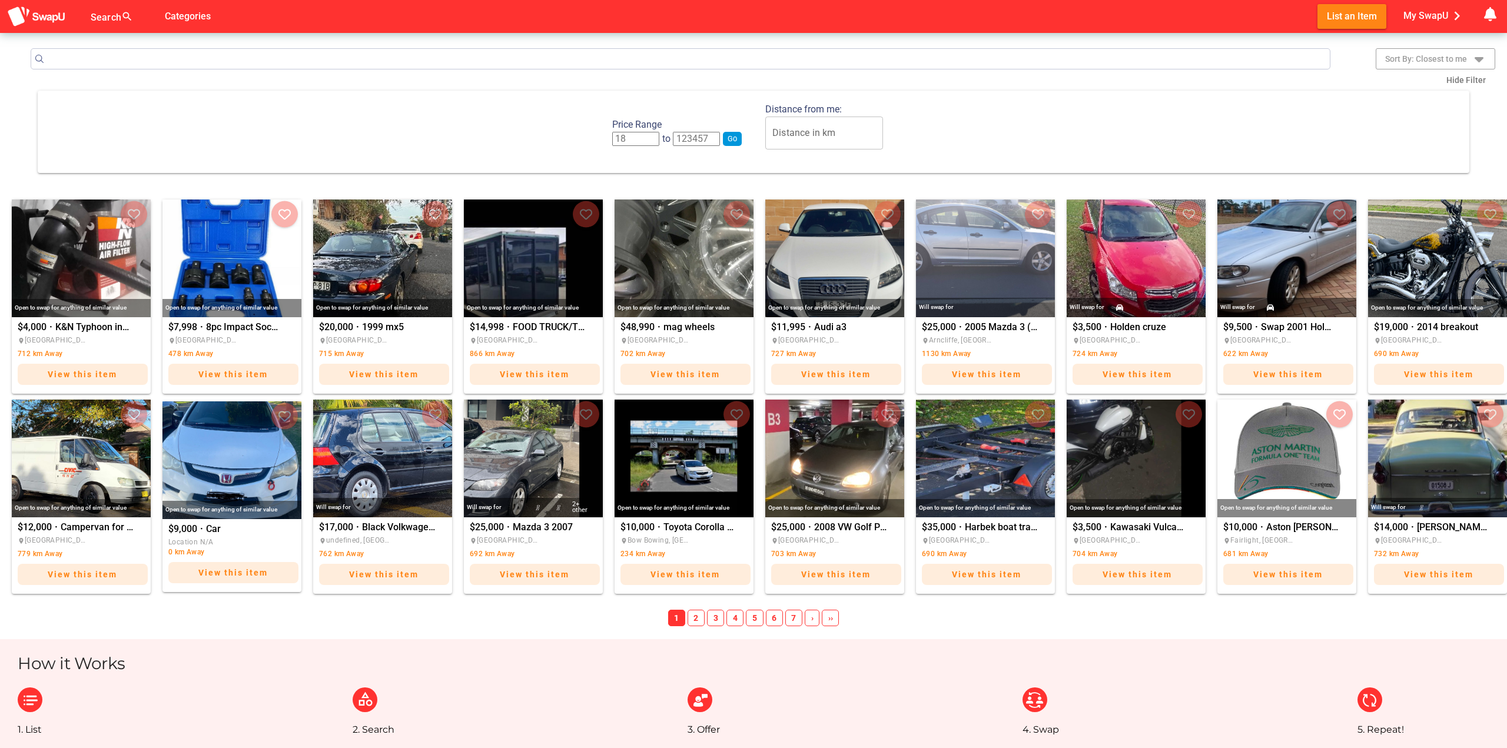
scroll to position [177, 0]
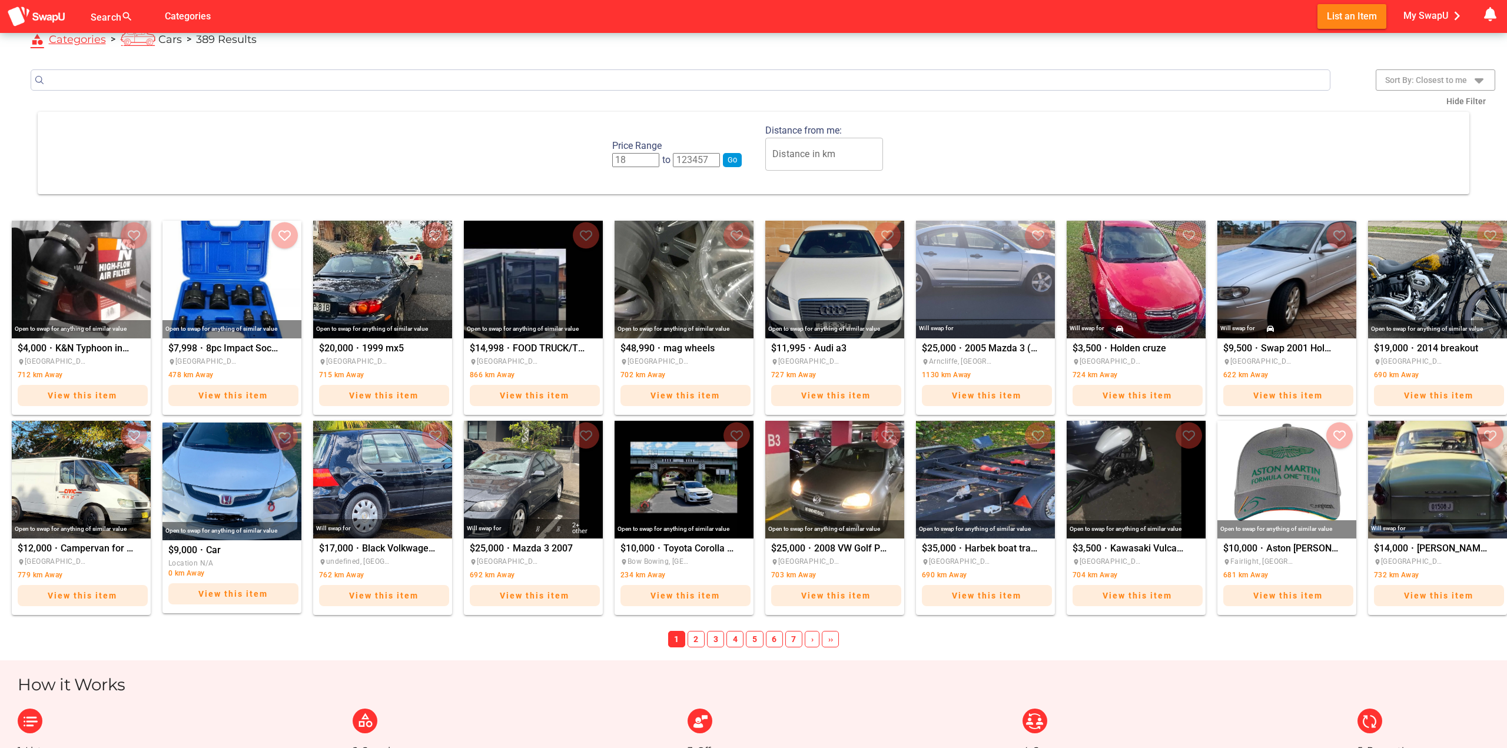
click at [702, 641] on span "2" at bounding box center [696, 639] width 17 height 16
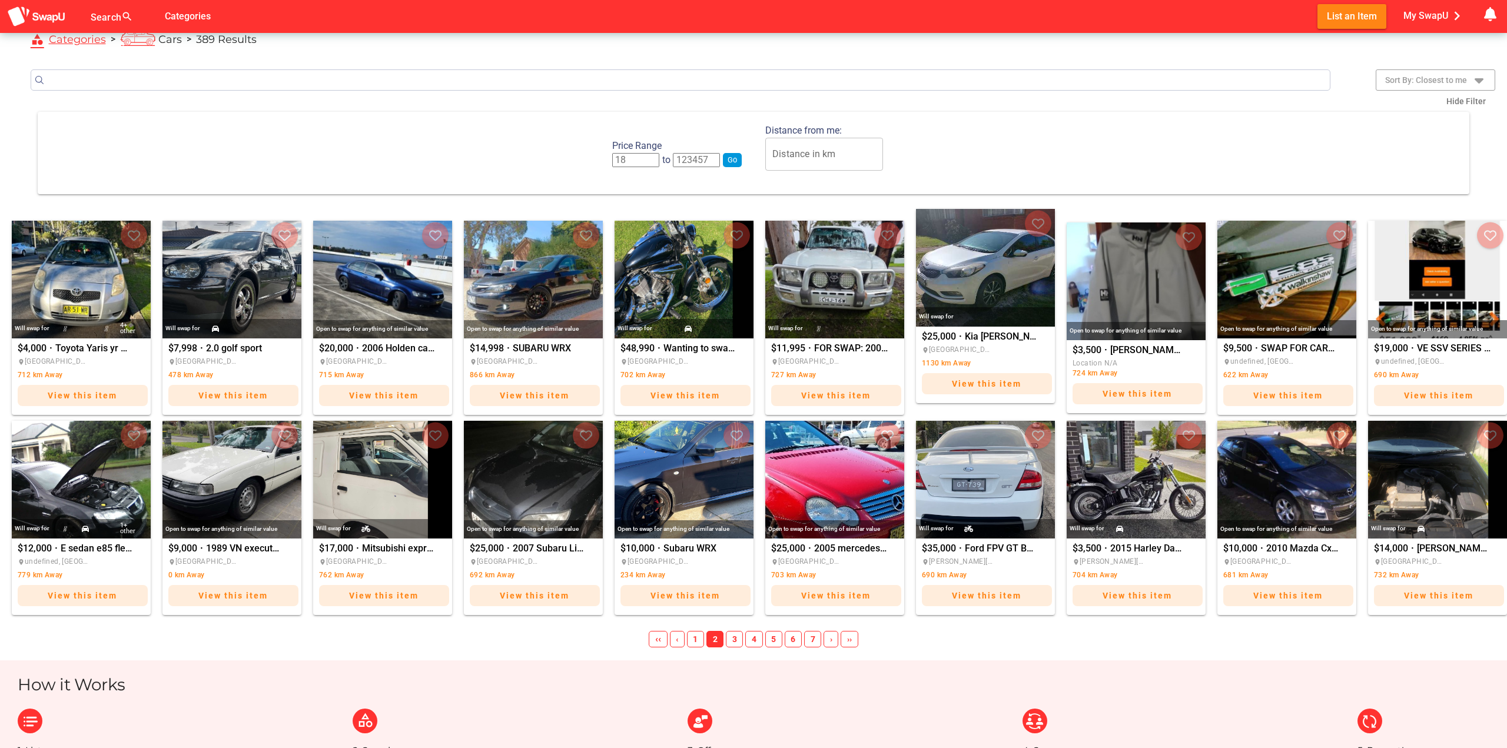
click at [1007, 313] on div "Will swap for" at bounding box center [985, 316] width 139 height 19
